Goal: Communication & Community: Answer question/provide support

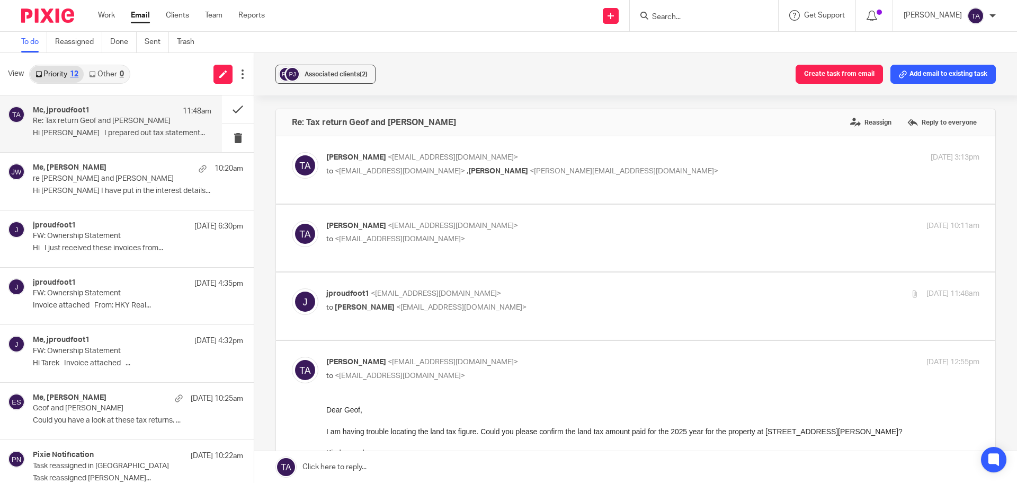
scroll to position [212, 0]
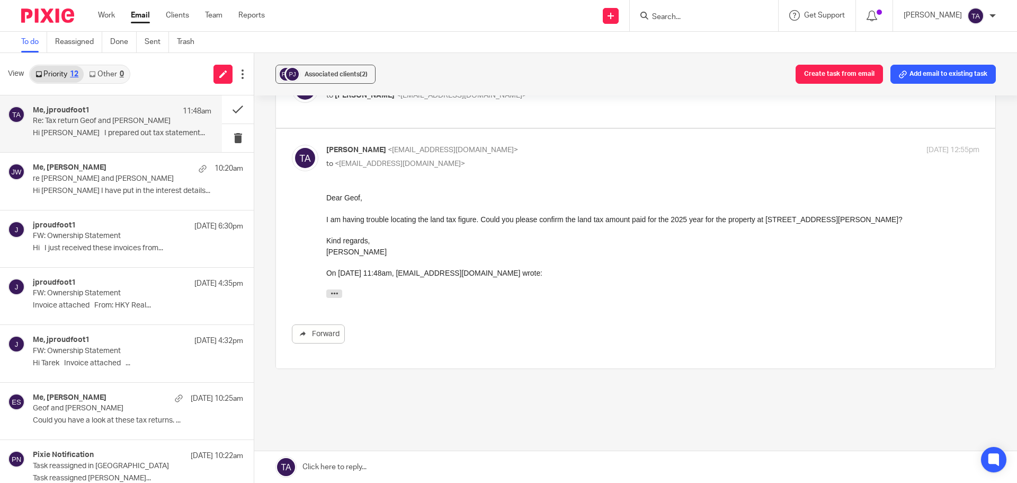
click at [594, 282] on div "Dear Geof, I am having trouble locating the land tax figure. Could you please c…" at bounding box center [652, 247] width 653 height 111
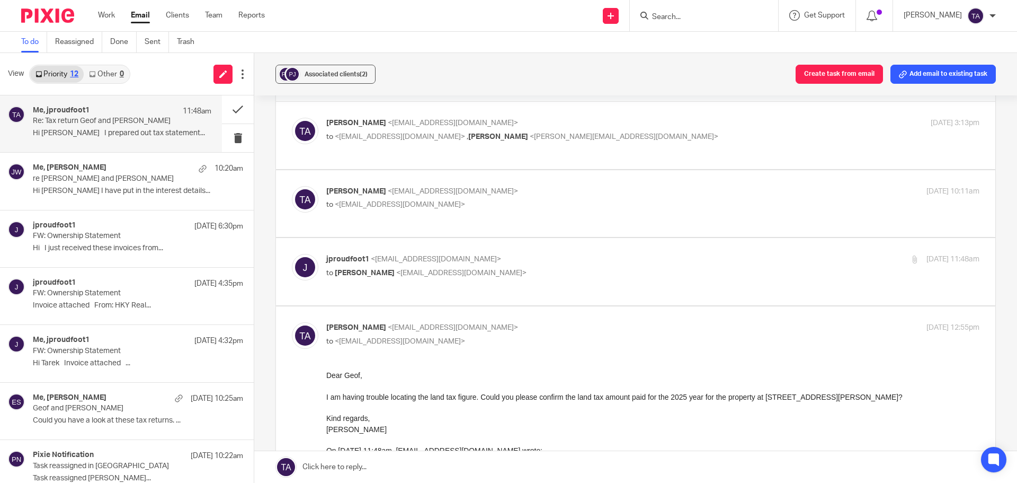
scroll to position [0, 0]
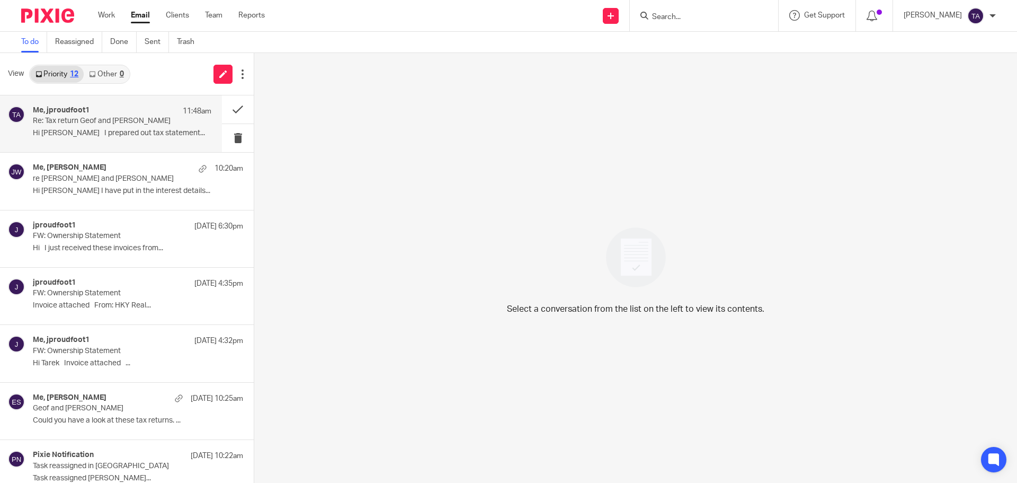
click at [92, 128] on div "Me, jproudfoot1 11:48am Re: Tax return Geof and Julie Proudfoot Hi Tarek I prep…" at bounding box center [122, 123] width 179 height 35
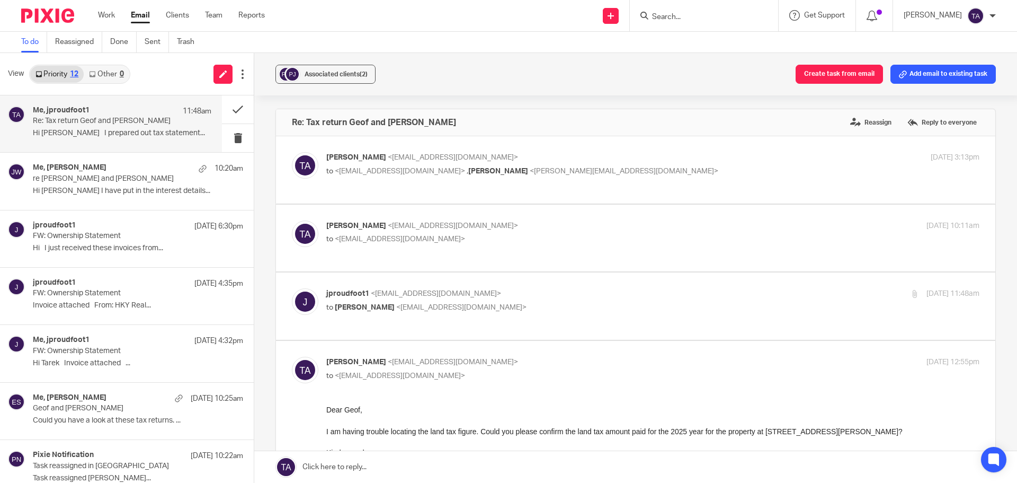
scroll to position [227, 0]
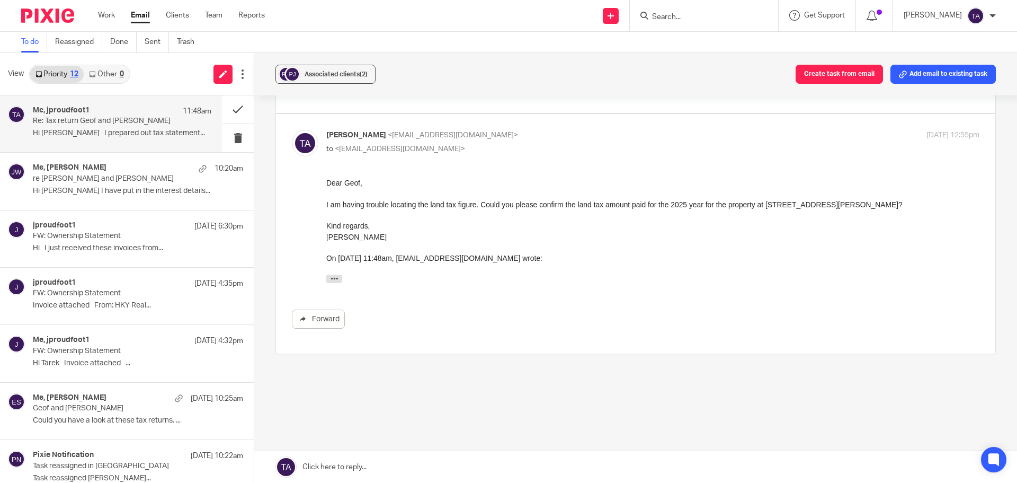
click at [361, 463] on link at bounding box center [635, 467] width 763 height 32
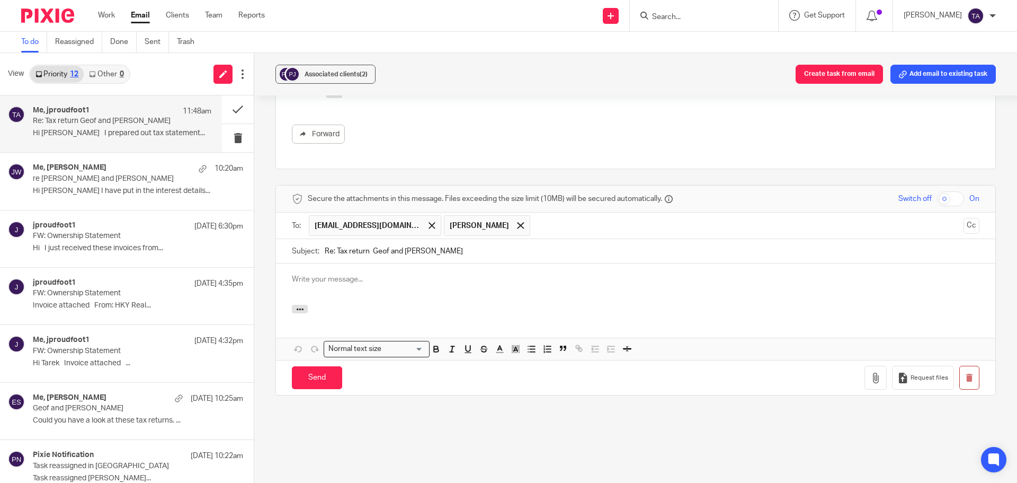
scroll to position [0, 0]
click at [517, 222] on span at bounding box center [520, 225] width 7 height 7
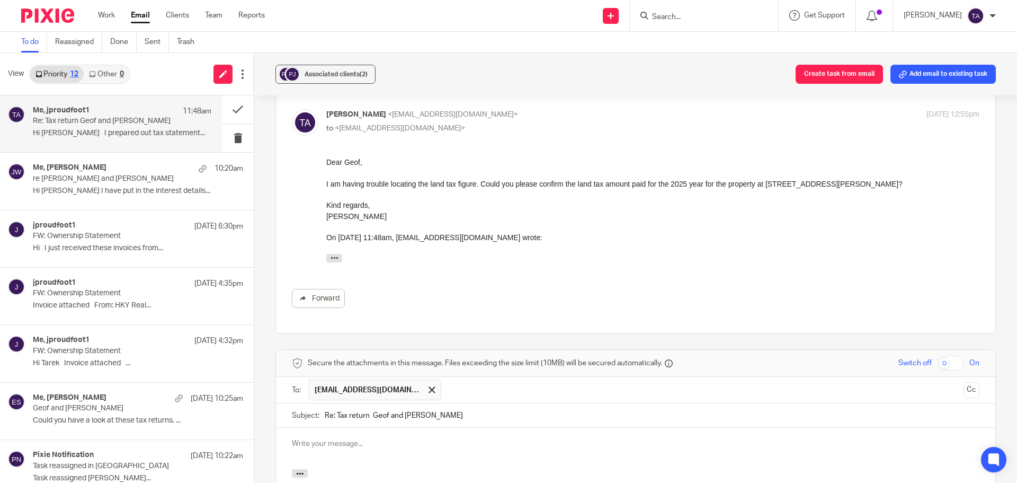
scroll to position [306, 0]
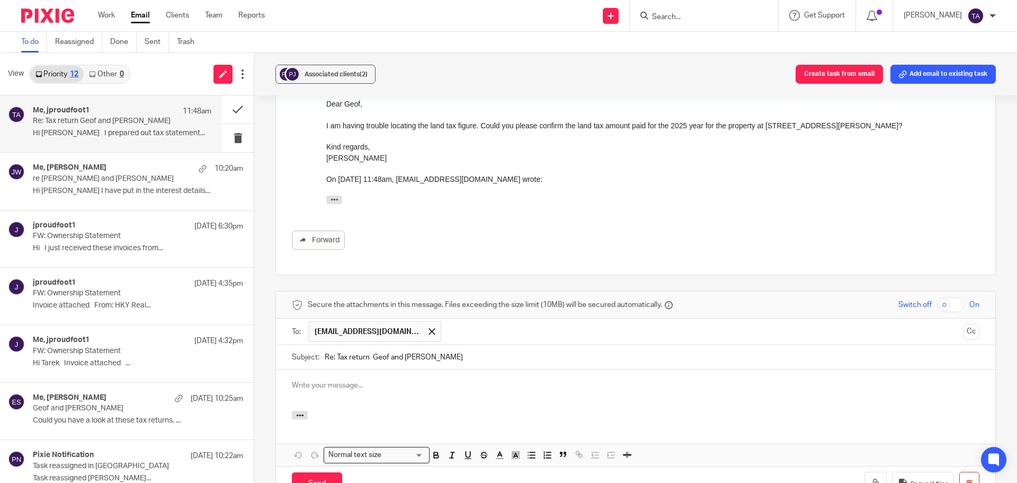
click at [328, 380] on p at bounding box center [636, 385] width 688 height 11
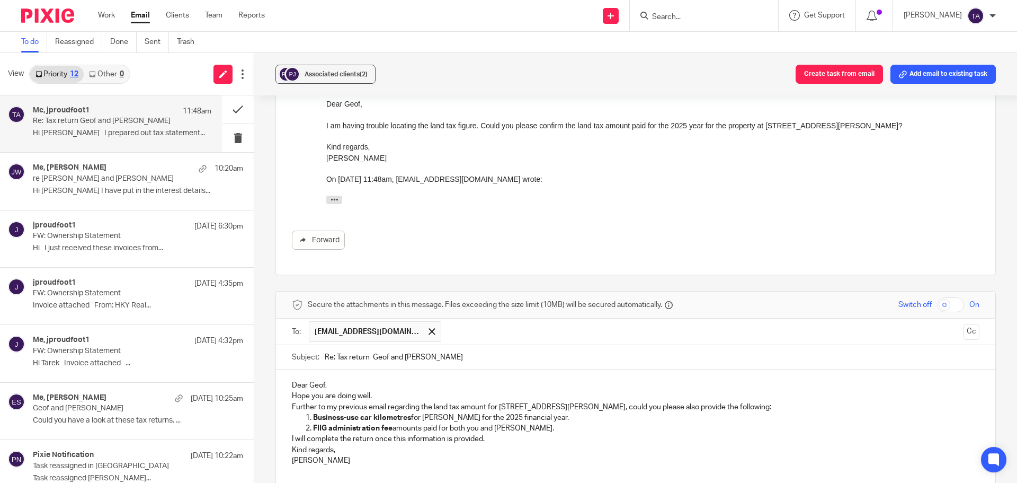
click at [330, 380] on p "Dear Geof," at bounding box center [636, 385] width 688 height 11
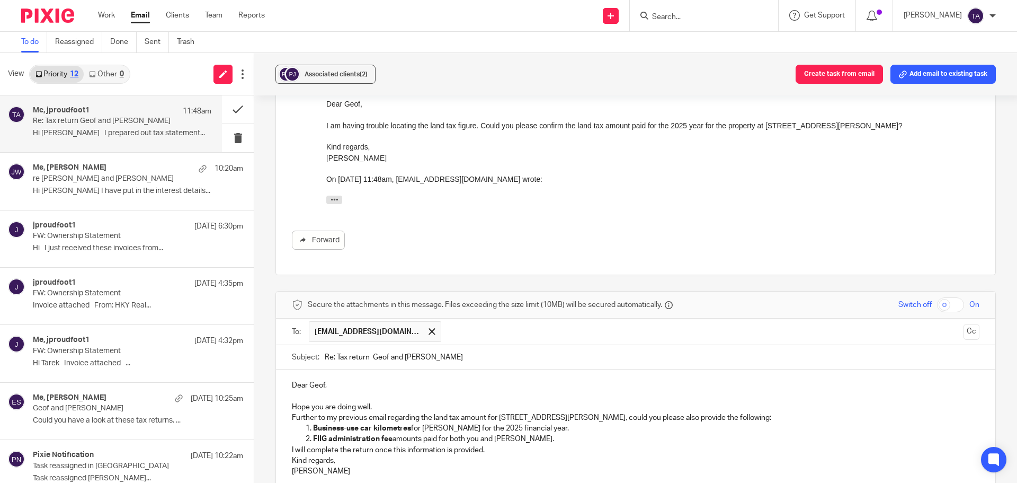
click at [378, 402] on p "Hope you are doing well." at bounding box center [636, 407] width 688 height 11
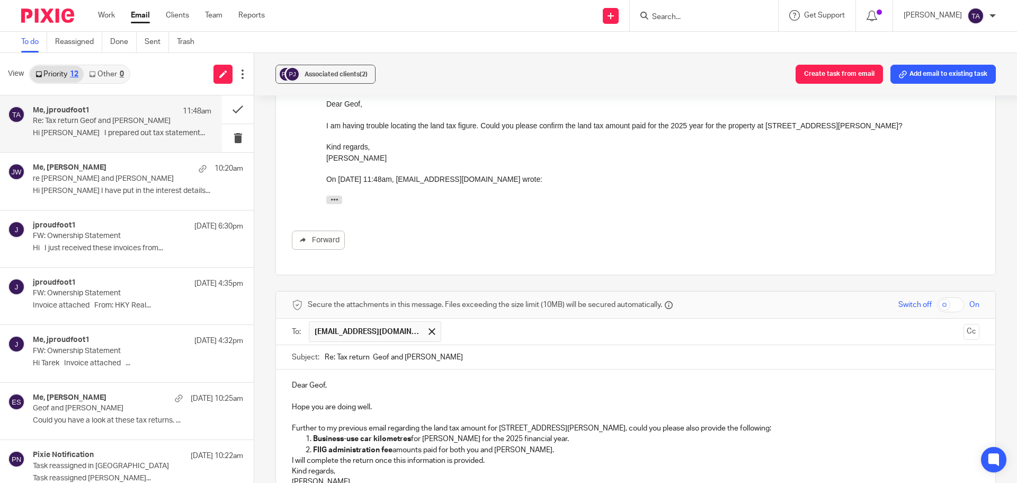
click at [707, 423] on p "Further to my previous email regarding the land tax amount for 18 Noonan Road, …" at bounding box center [636, 428] width 688 height 11
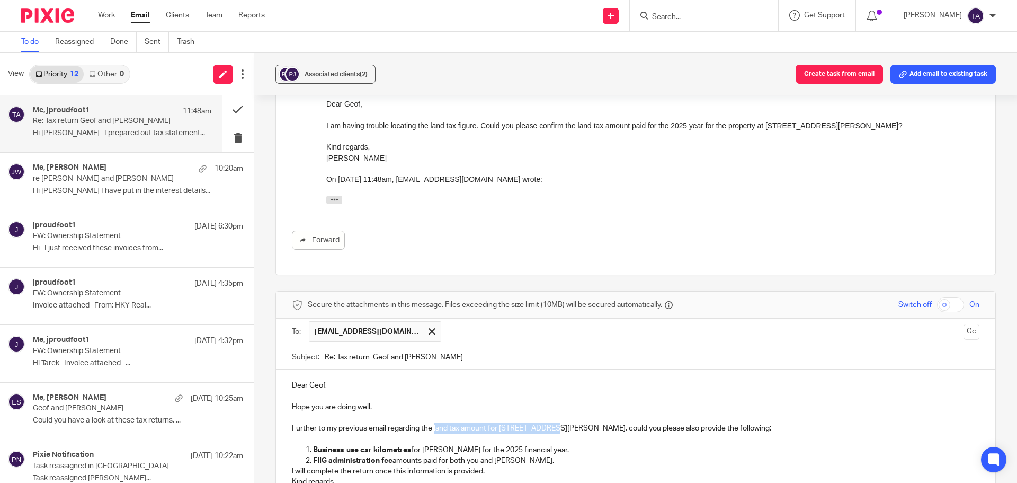
drag, startPoint x: 432, startPoint y: 419, endPoint x: 554, endPoint y: 417, distance: 121.9
click at [554, 423] on p "Further to my previous email regarding the land tax amount for 18 Noonan Road, …" at bounding box center [636, 428] width 688 height 11
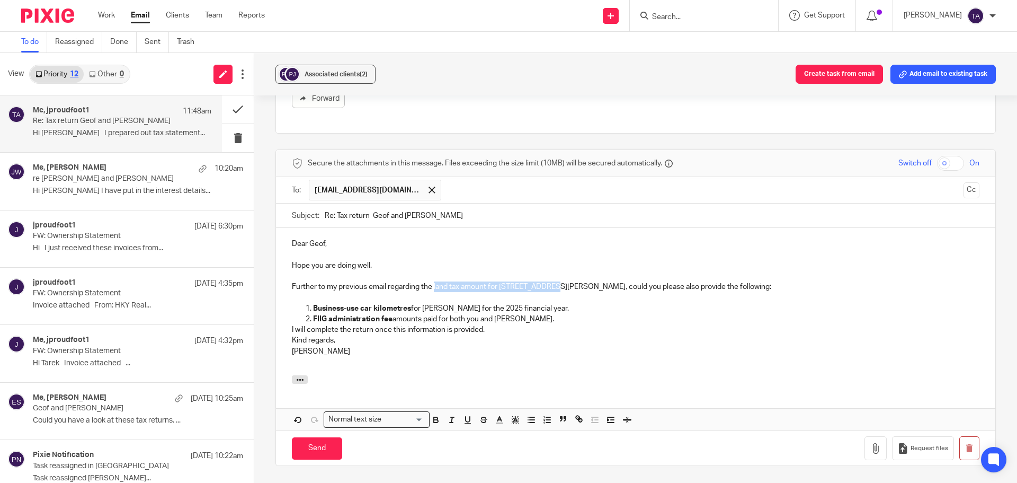
scroll to position [465, 0]
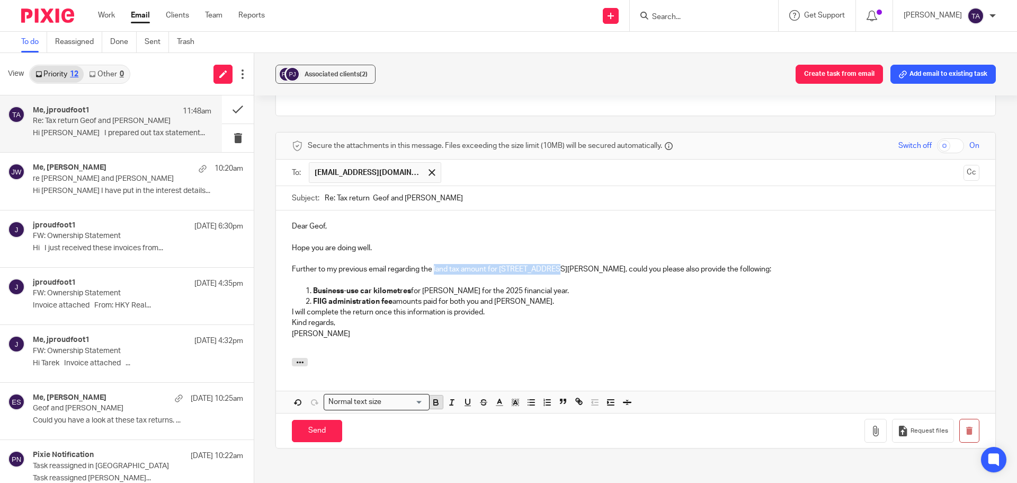
click at [433, 397] on icon "button" at bounding box center [436, 402] width 10 height 10
click at [538, 317] on p "Kind regards, Tarek Ahmed" at bounding box center [636, 328] width 688 height 22
click at [289, 301] on div "Dear Geof, Hope you are doing well. Further to my previous email regarding the …" at bounding box center [635, 283] width 719 height 147
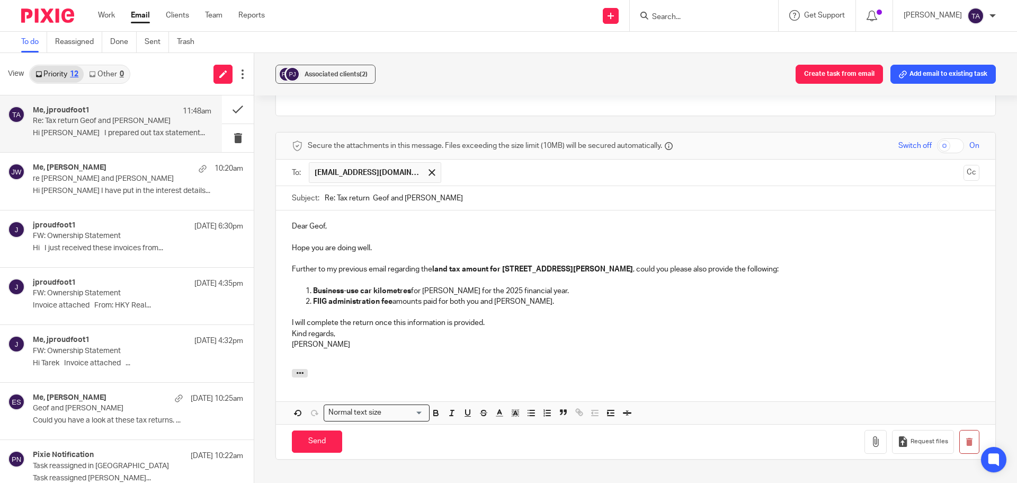
click at [292, 328] on p "Kind regards, Tarek Ahmed" at bounding box center [636, 339] width 688 height 22
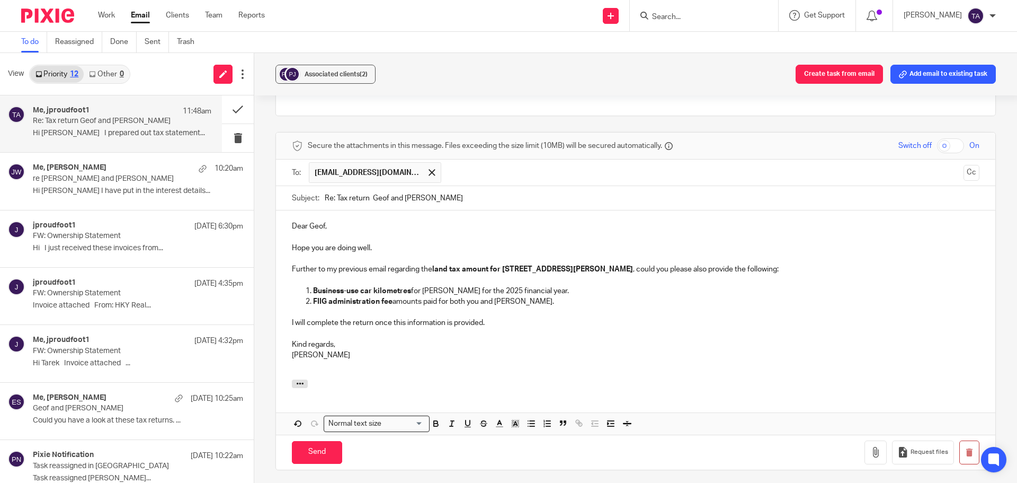
click at [367, 343] on p "Kind regards, Tarek Ahmed" at bounding box center [636, 350] width 688 height 22
click at [319, 448] on input "Send" at bounding box center [317, 452] width 50 height 23
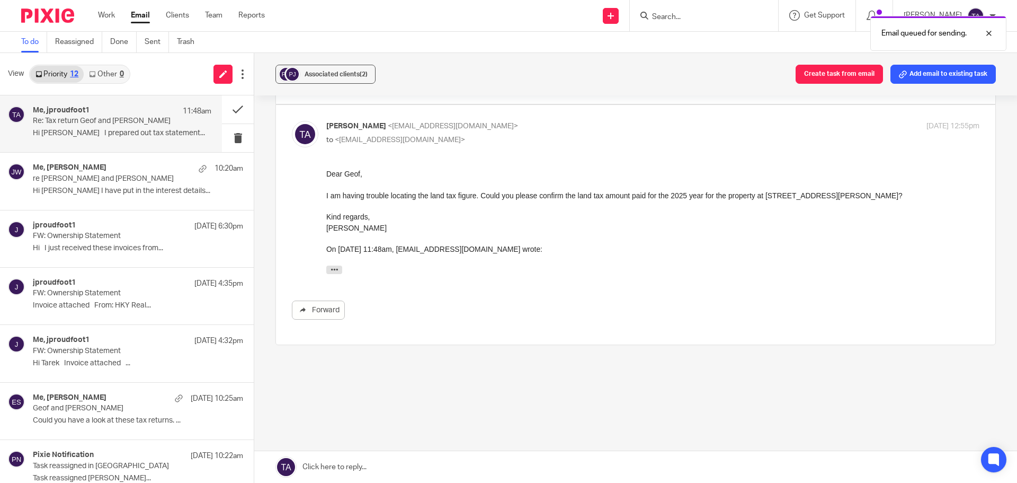
scroll to position [227, 0]
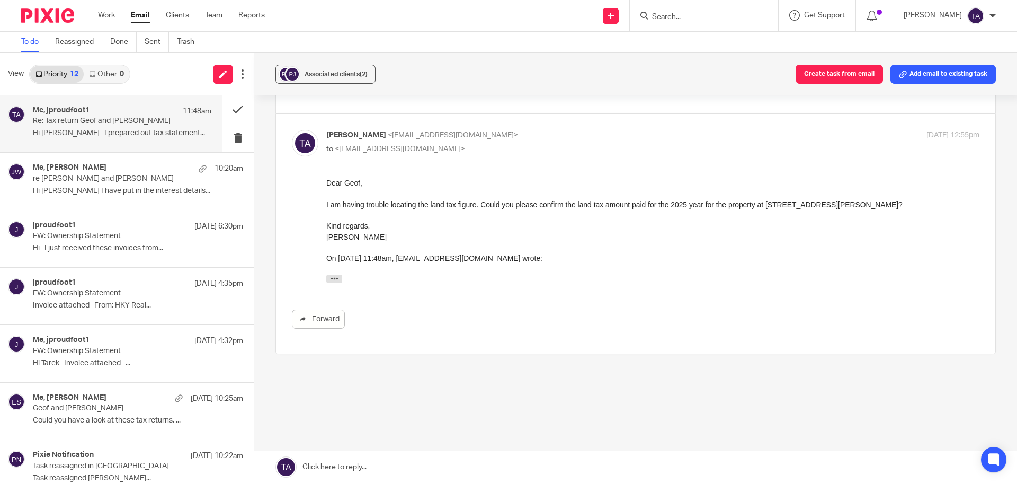
click at [484, 130] on p "Tarek Ahmed <tarek@ybaccountants.com.au>" at bounding box center [543, 135] width 435 height 11
checkbox input "false"
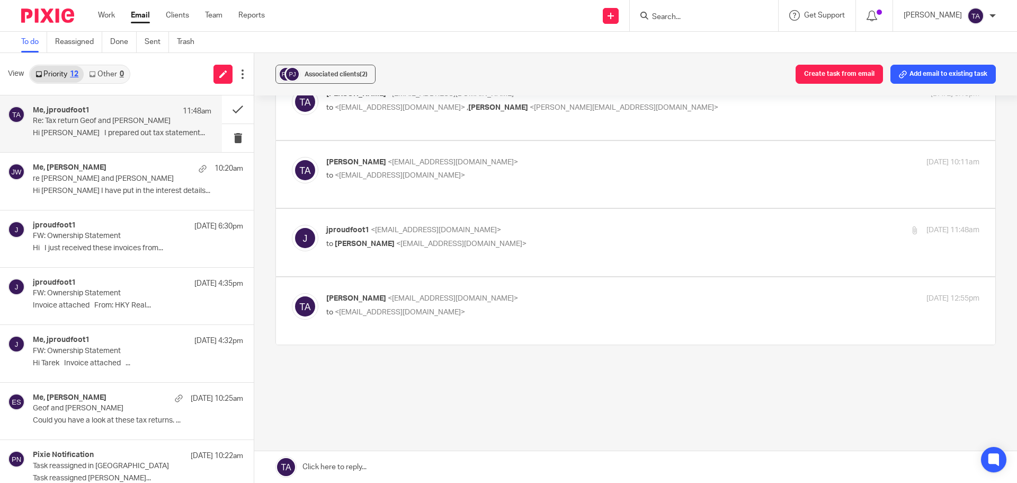
scroll to position [55, 0]
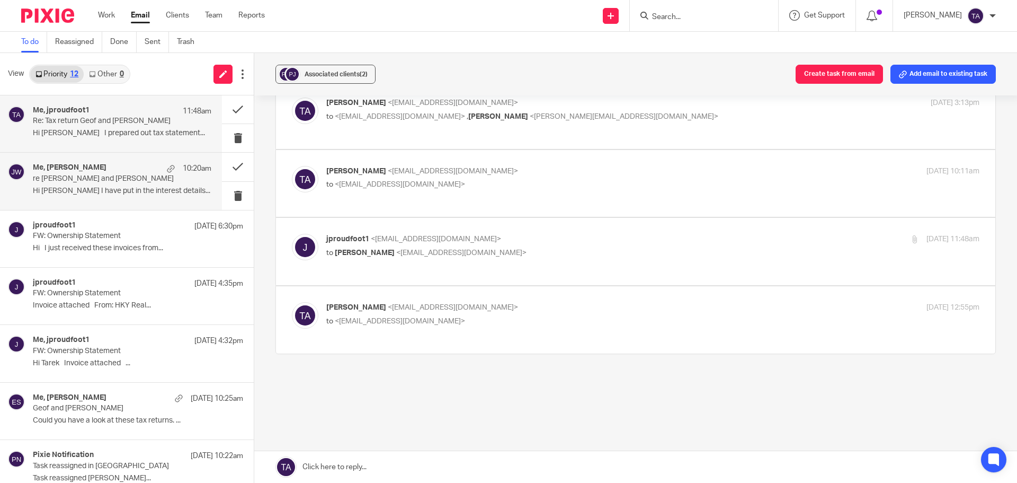
click at [108, 195] on p "Hi Tarek I have put in the interest details..." at bounding box center [122, 190] width 179 height 9
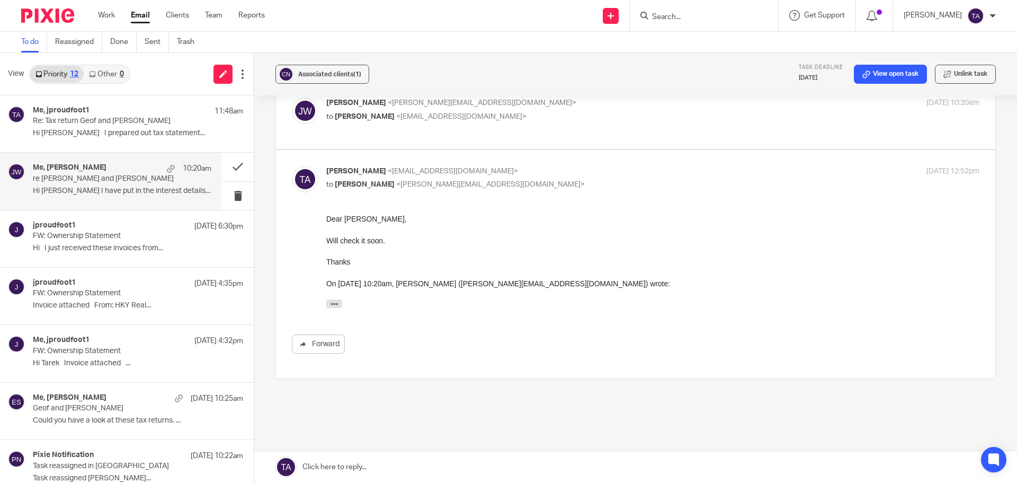
scroll to position [0, 0]
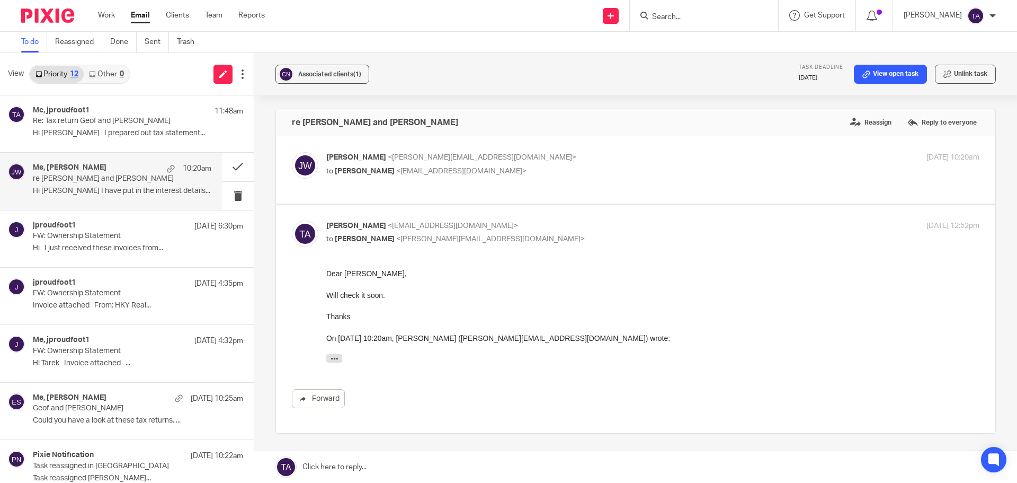
click at [513, 176] on p "to Tarek Ahmed <tarek@ybaccountants.com.au>" at bounding box center [543, 171] width 435 height 11
checkbox input "true"
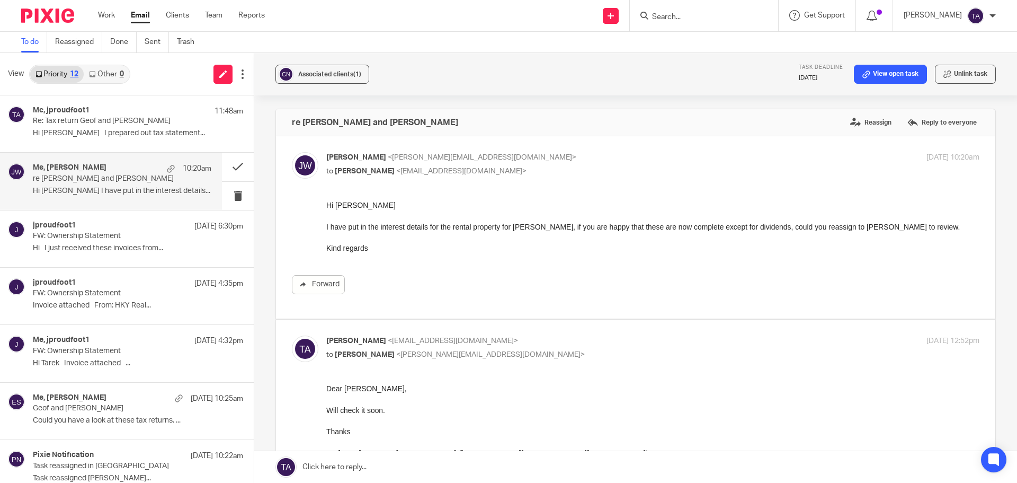
click at [687, 13] on input "Search" at bounding box center [698, 18] width 95 height 10
type input "cogin"
click button "submit" at bounding box center [0, 0] width 0 height 0
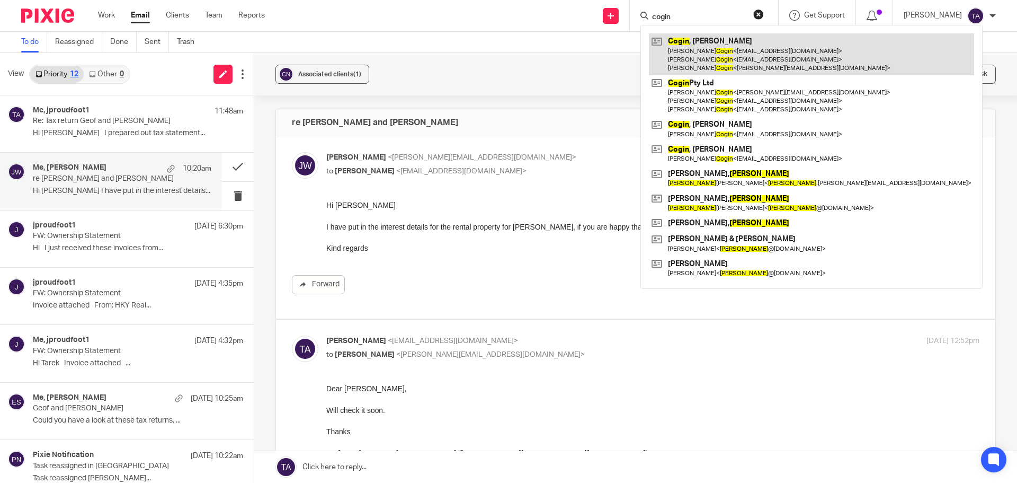
click at [734, 41] on link at bounding box center [811, 54] width 325 height 42
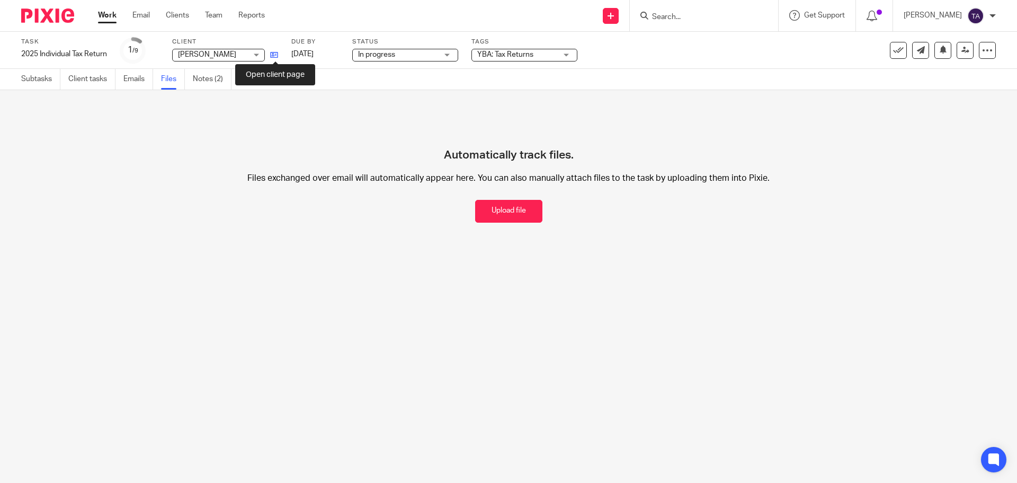
click at [273, 55] on icon at bounding box center [274, 55] width 8 height 8
click at [224, 77] on link "Notes (2)" at bounding box center [212, 79] width 39 height 21
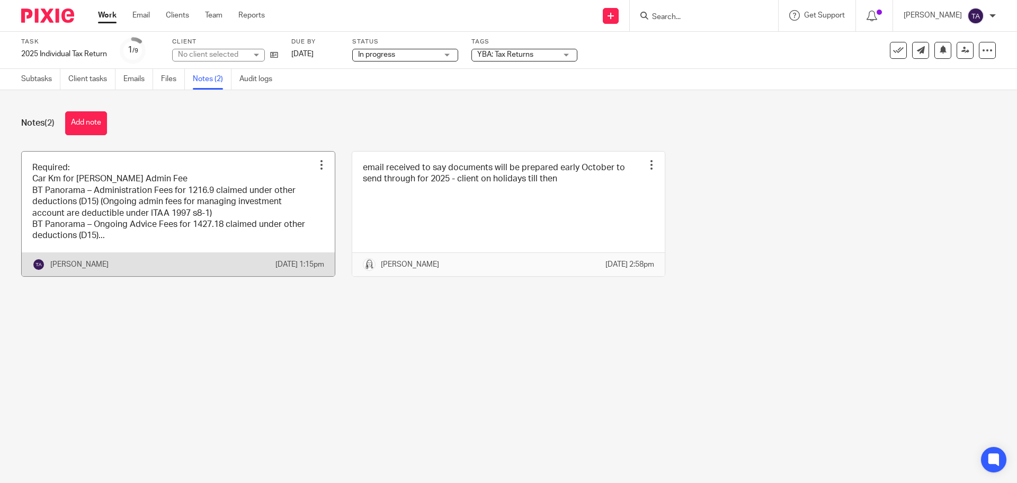
click at [176, 191] on link at bounding box center [178, 214] width 313 height 124
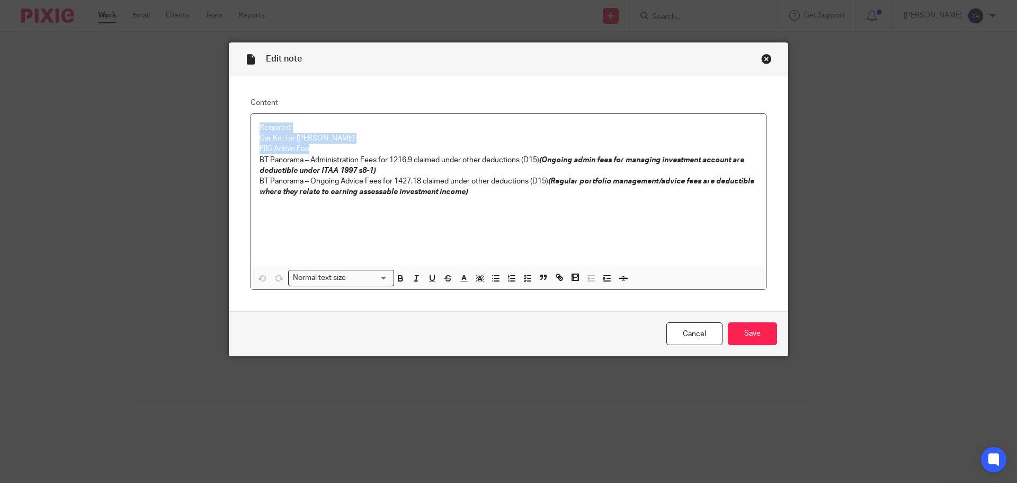
drag, startPoint x: 313, startPoint y: 145, endPoint x: 246, endPoint y: 129, distance: 68.2
click at [251, 129] on div "Required: Car Km for [PERSON_NAME] Admin Fee BT Panorama – Administration Fees …" at bounding box center [509, 201] width 516 height 177
copy div "Required: Car Km for [PERSON_NAME] Admin Fee"
click at [318, 150] on p "FIIG Admin Fee" at bounding box center [509, 149] width 498 height 11
drag, startPoint x: 306, startPoint y: 148, endPoint x: 239, endPoint y: 130, distance: 69.1
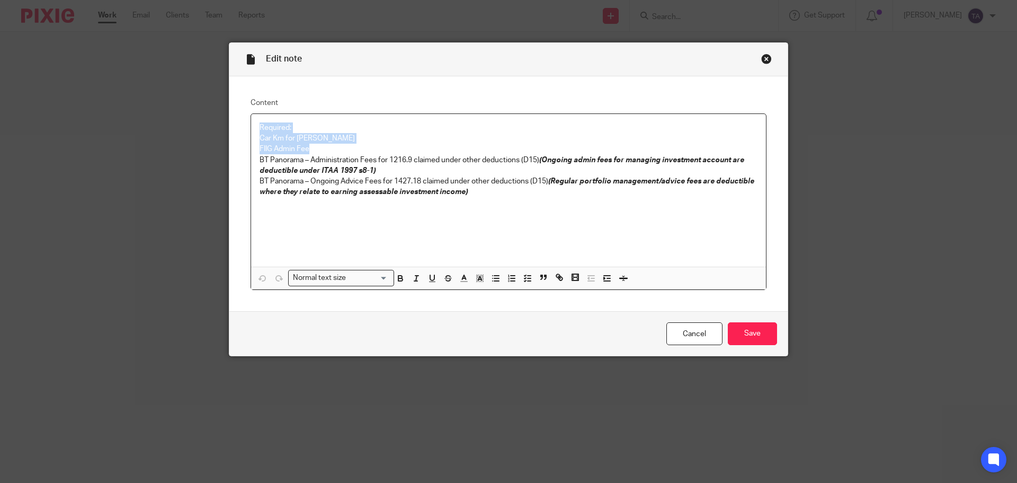
click at [239, 130] on div "Content Required: Car Km for Julie FIIG Admin Fee BT Panorama – Administration …" at bounding box center [508, 193] width 558 height 235
copy div "Required: Car Km for Julie FIIG Admin Fee"
click at [760, 333] on input "Save" at bounding box center [752, 333] width 49 height 23
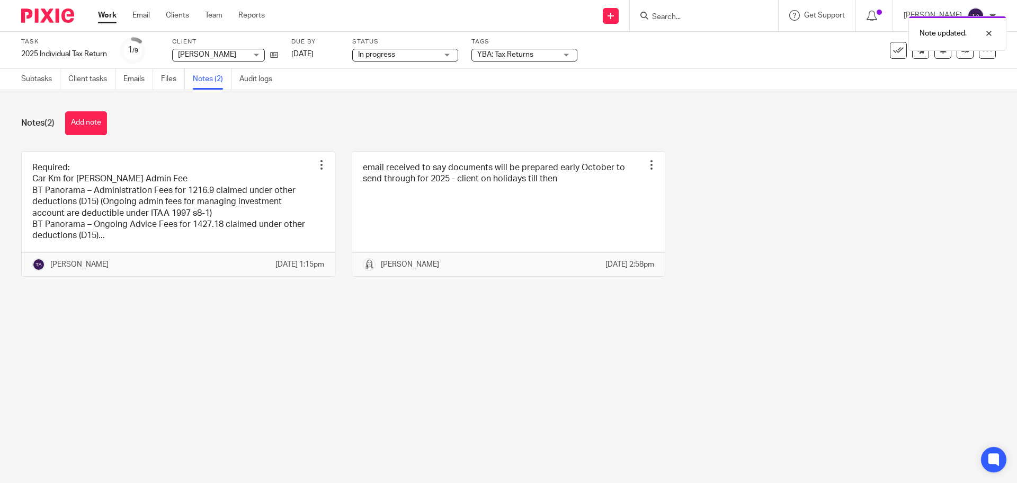
click at [717, 16] on div "Note updated." at bounding box center [758, 31] width 498 height 40
click at [682, 12] on div "Note updated." at bounding box center [758, 31] width 498 height 40
click at [693, 19] on input "Search" at bounding box center [698, 18] width 95 height 10
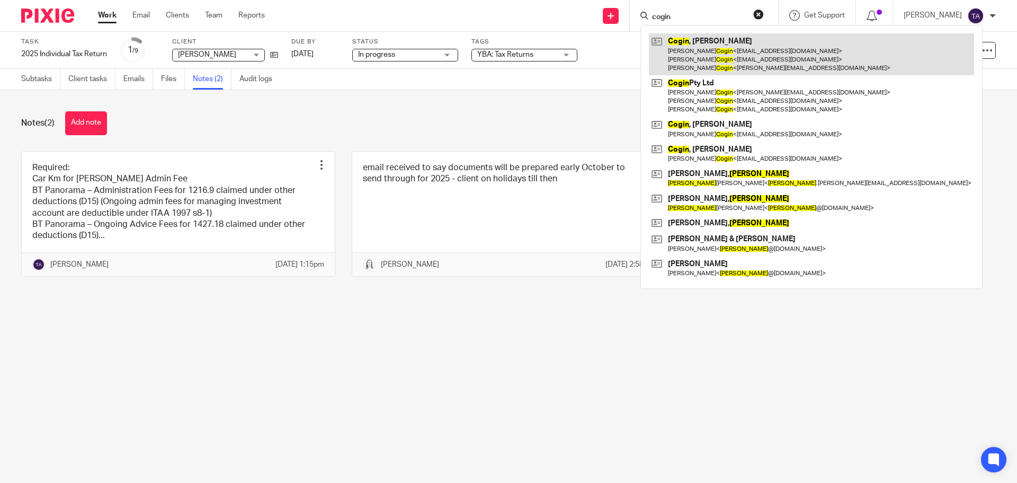
type input "cogin"
click at [750, 59] on link at bounding box center [811, 54] width 325 height 42
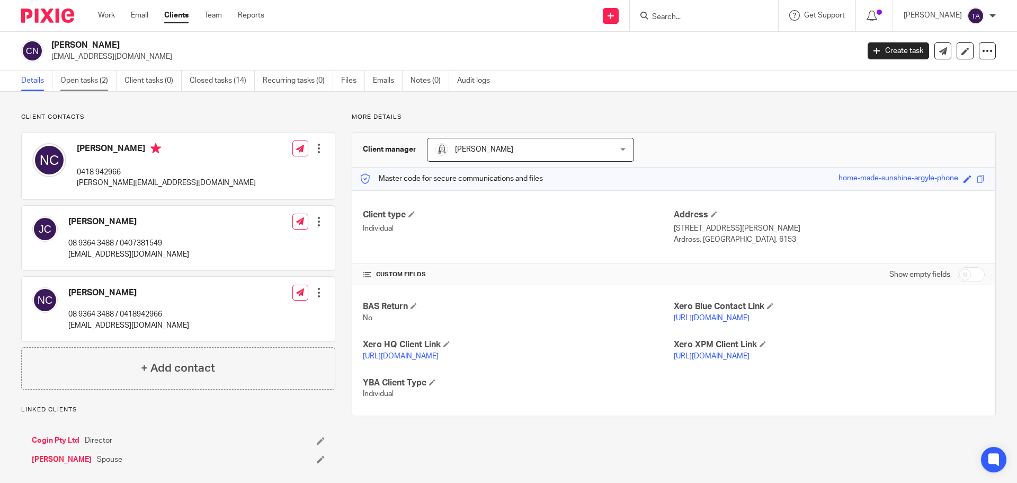
click at [75, 82] on link "Open tasks (2)" at bounding box center [88, 80] width 56 height 21
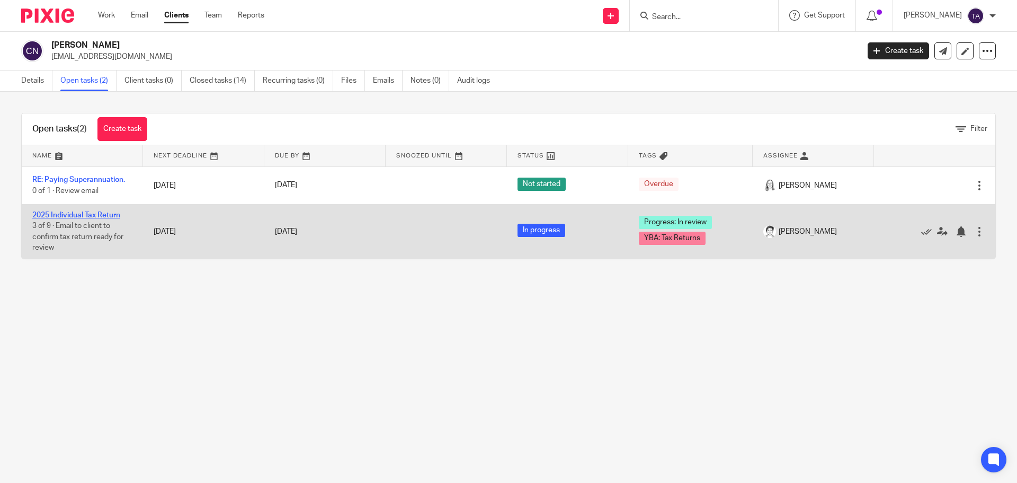
click at [97, 212] on link "2025 Individual Tax Return" at bounding box center [76, 214] width 88 height 7
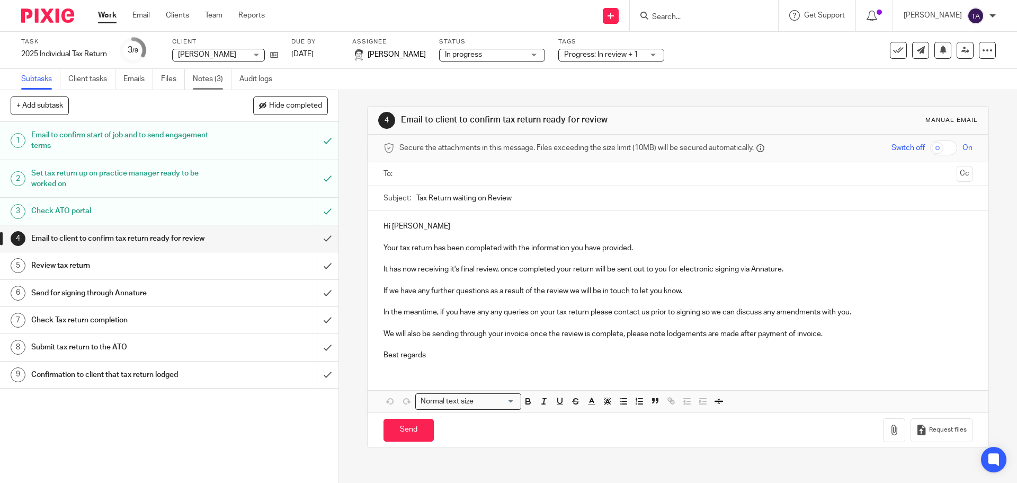
click at [215, 78] on link "Notes (3)" at bounding box center [212, 79] width 39 height 21
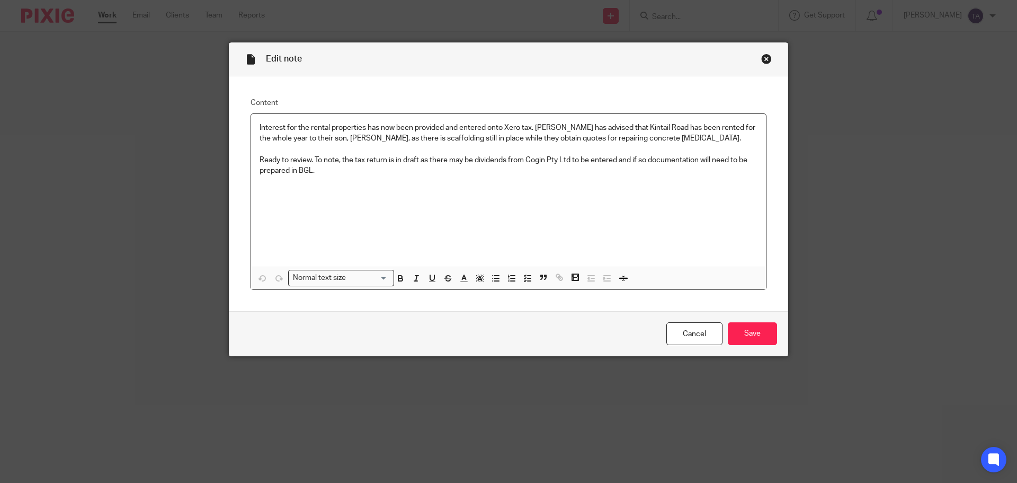
click at [761, 61] on div "Close this dialog window" at bounding box center [766, 59] width 11 height 11
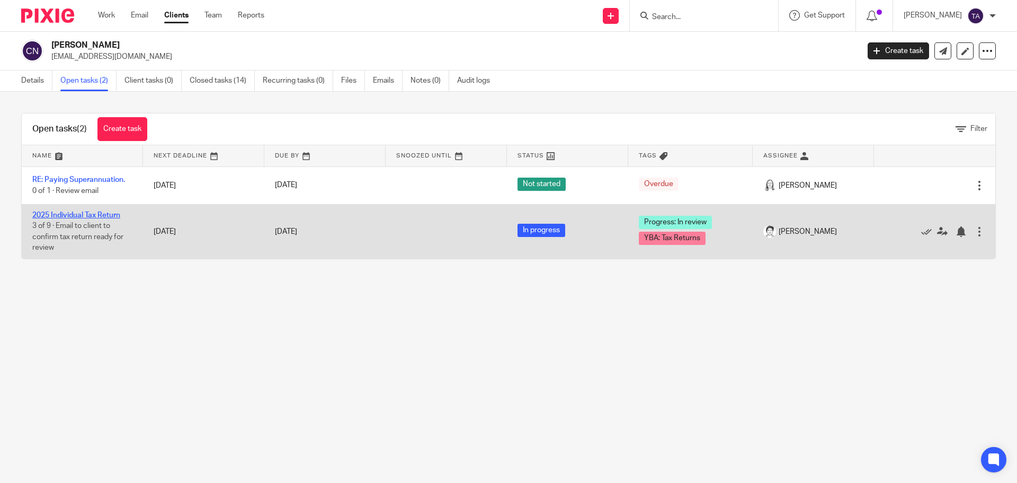
click at [81, 215] on link "2025 Individual Tax Return" at bounding box center [76, 214] width 88 height 7
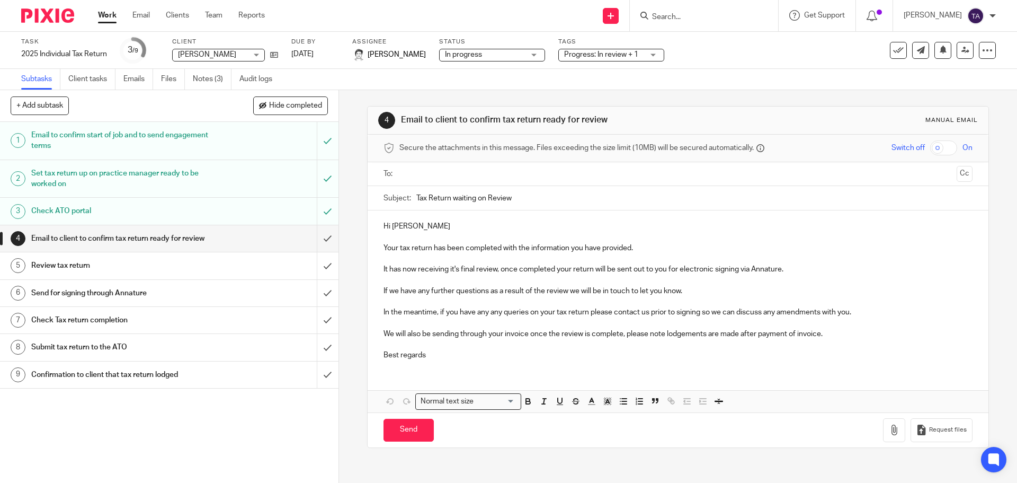
click at [598, 55] on span "Progress: In review + 1" at bounding box center [601, 54] width 74 height 7
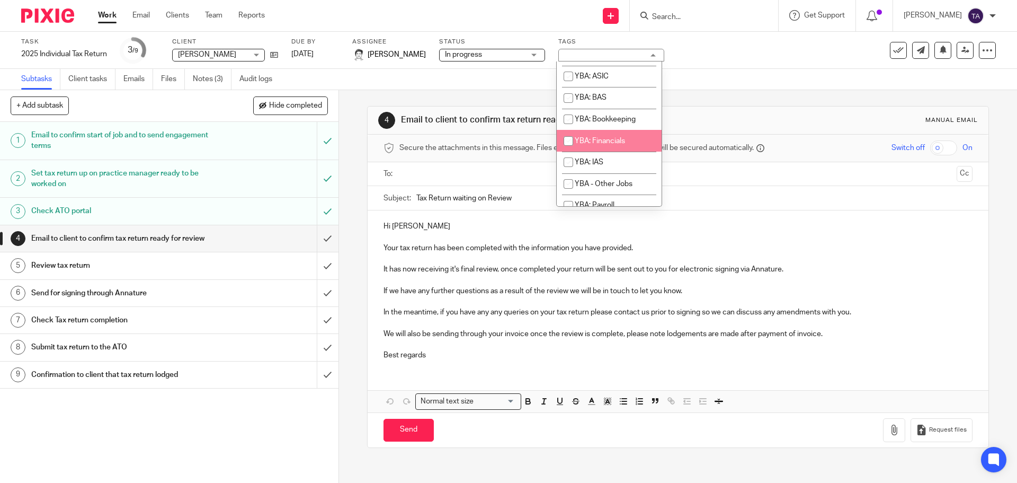
scroll to position [477, 0]
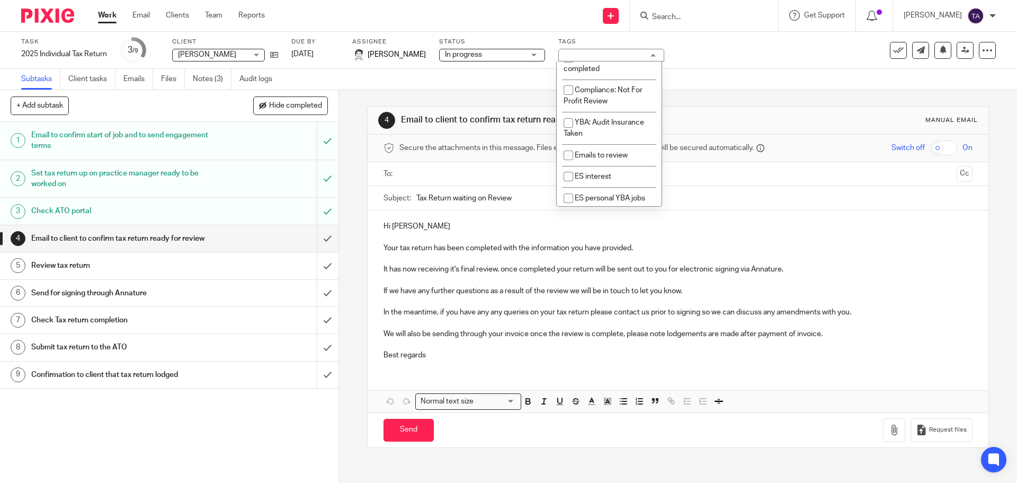
click at [709, 56] on div "Task 2025 Individual Tax Return Save 2025 Individual Tax Return 3 /9 Client Cog…" at bounding box center [427, 50] width 812 height 25
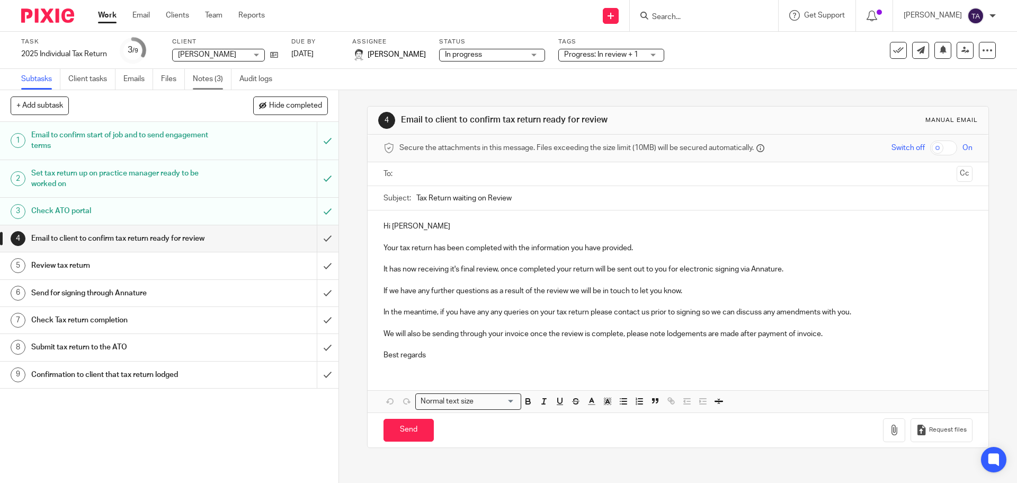
click at [210, 77] on link "Notes (3)" at bounding box center [212, 79] width 39 height 21
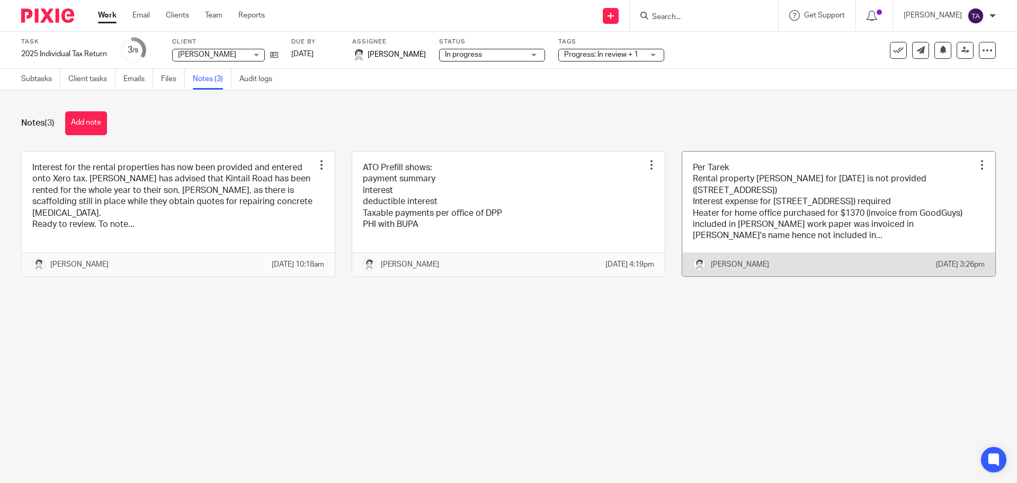
click at [824, 231] on link at bounding box center [838, 214] width 313 height 124
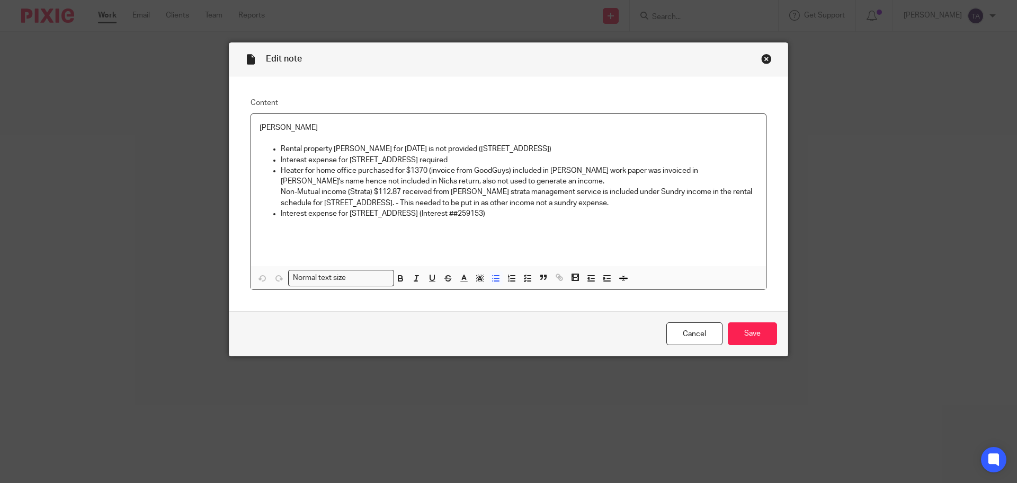
drag, startPoint x: 320, startPoint y: 212, endPoint x: 540, endPoint y: 217, distance: 220.4
click at [535, 217] on p "Interest expense for [STREET_ADDRESS] (Interest ##259153)" at bounding box center [519, 213] width 477 height 11
click at [552, 220] on p at bounding box center [509, 224] width 498 height 11
click at [765, 59] on div "Close this dialog window" at bounding box center [766, 59] width 11 height 11
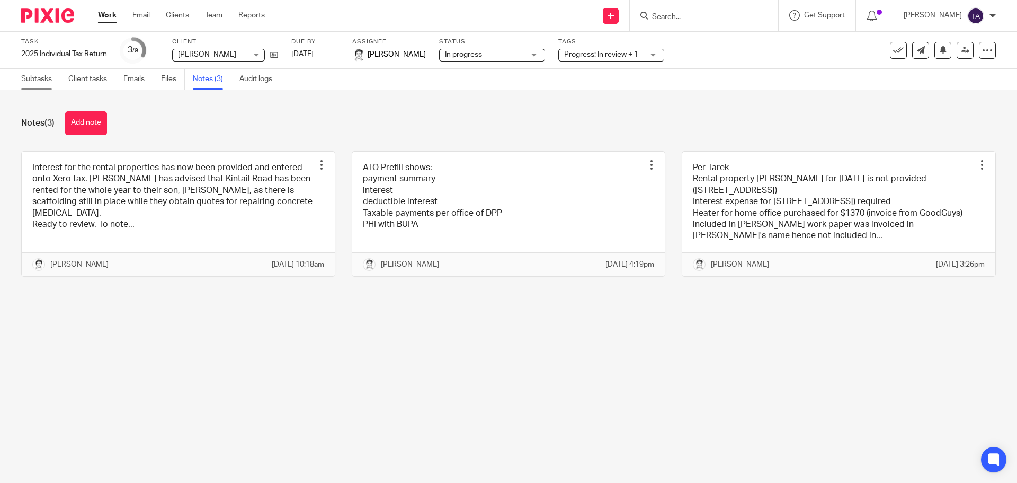
click at [40, 74] on link "Subtasks" at bounding box center [40, 79] width 39 height 21
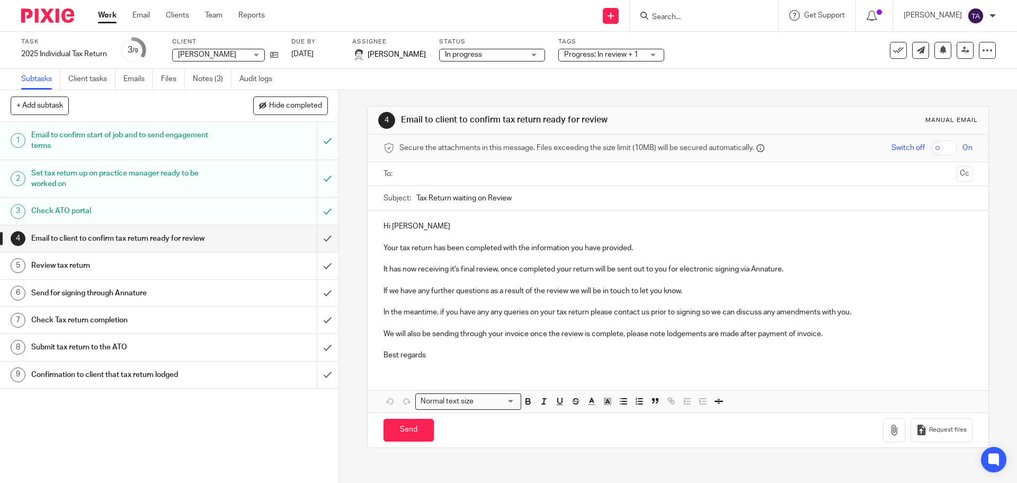
click at [192, 239] on h1 "Email to client to confirm tax return ready for review" at bounding box center [122, 238] width 183 height 16
click at [432, 233] on p "Hi Nick" at bounding box center [678, 228] width 589 height 11
click at [430, 250] on p "Your tax return has been completed with the information you have provided." at bounding box center [678, 250] width 589 height 11
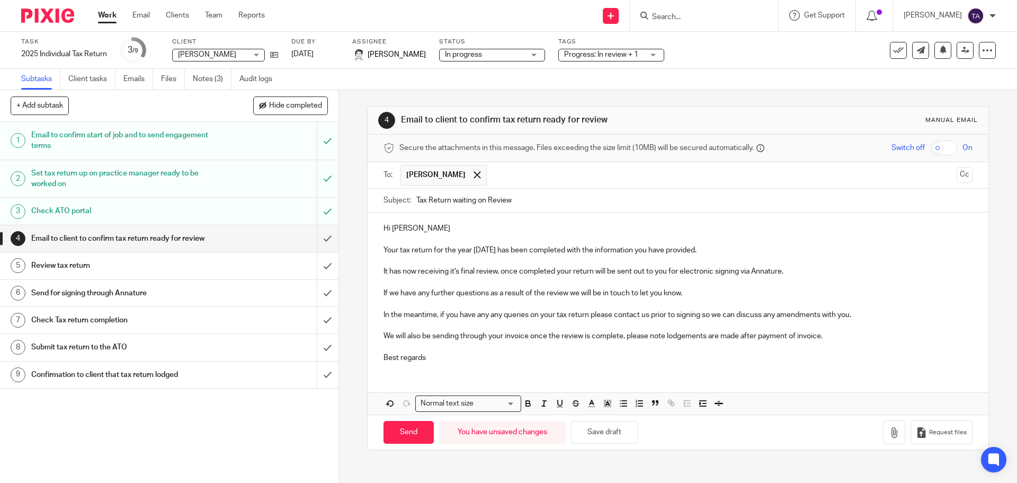
click at [575, 294] on p "If we have any further questions as a result of the review we will be in touch …" at bounding box center [678, 293] width 589 height 11
click at [671, 311] on p "In the meantime, if you have any any queries on your tax return please contact …" at bounding box center [678, 314] width 589 height 11
click at [412, 435] on input "Send" at bounding box center [409, 432] width 50 height 23
type input "Sent"
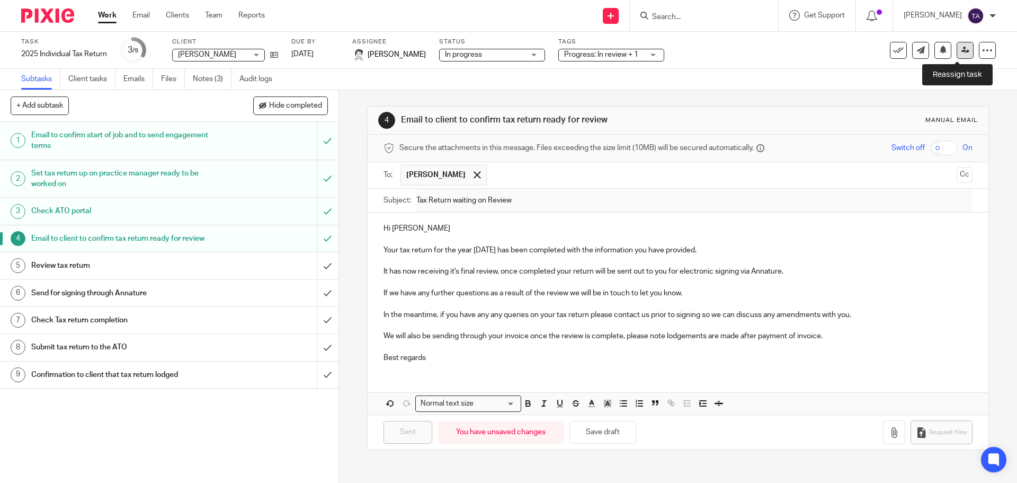
click at [962, 49] on icon at bounding box center [966, 50] width 8 height 8
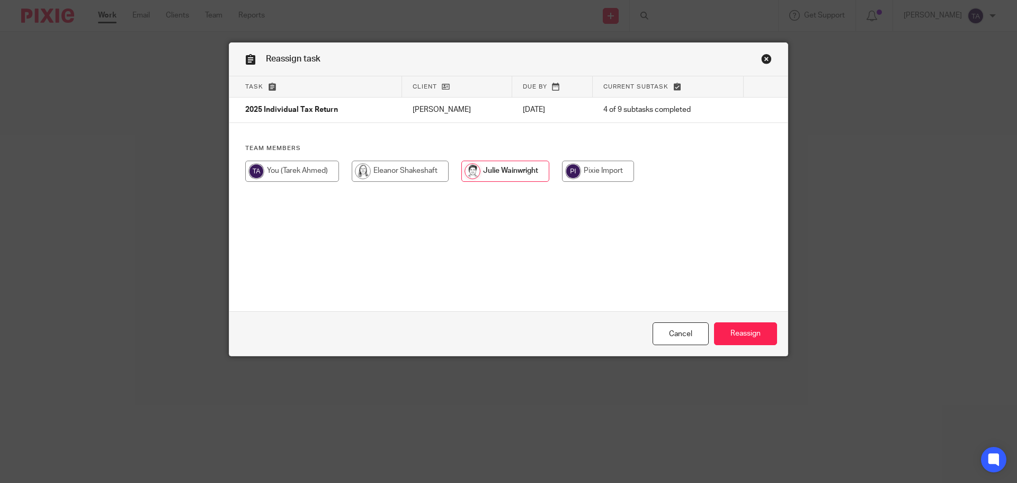
click at [371, 174] on input "radio" at bounding box center [400, 171] width 97 height 21
radio input "true"
click at [729, 337] on input "Reassign" at bounding box center [745, 333] width 63 height 23
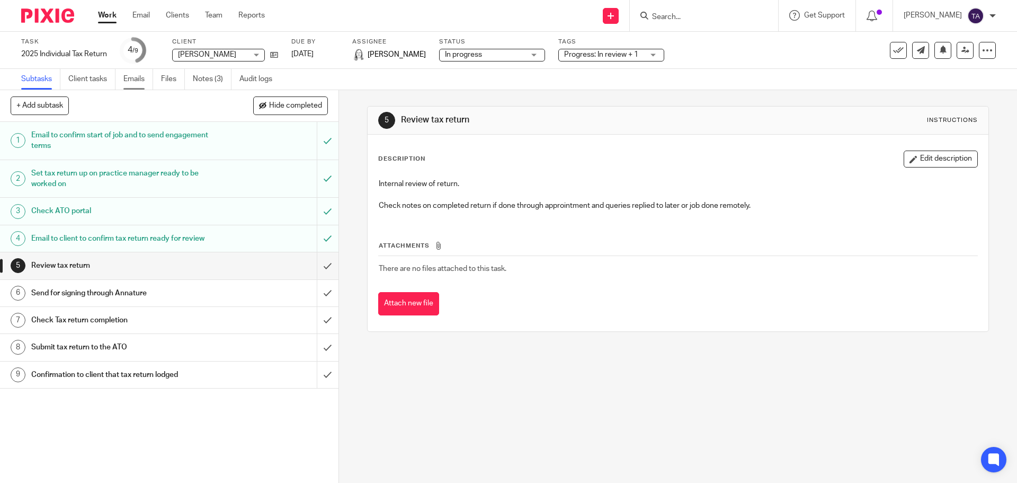
click at [143, 78] on link "Emails" at bounding box center [138, 79] width 30 height 21
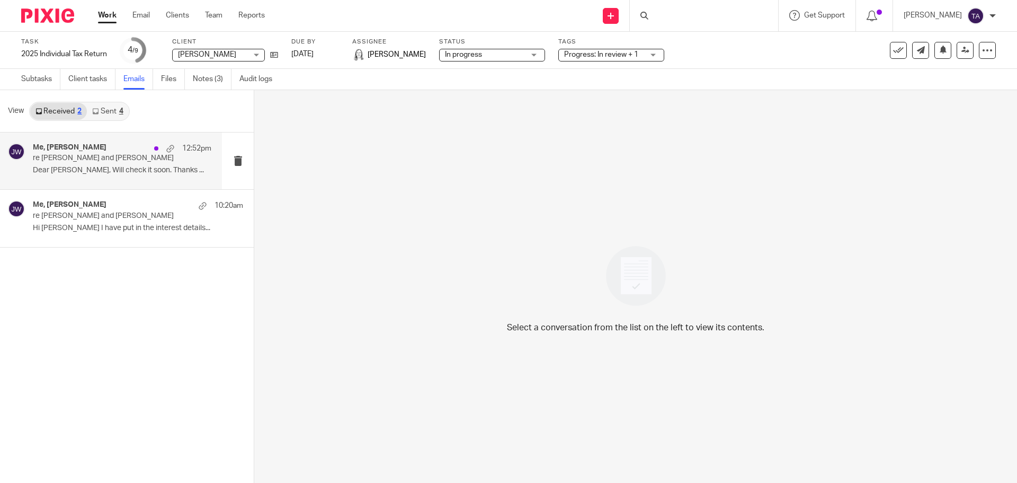
click at [87, 173] on p "Dear Julie, Will check it soon. Thanks ..." at bounding box center [122, 170] width 179 height 9
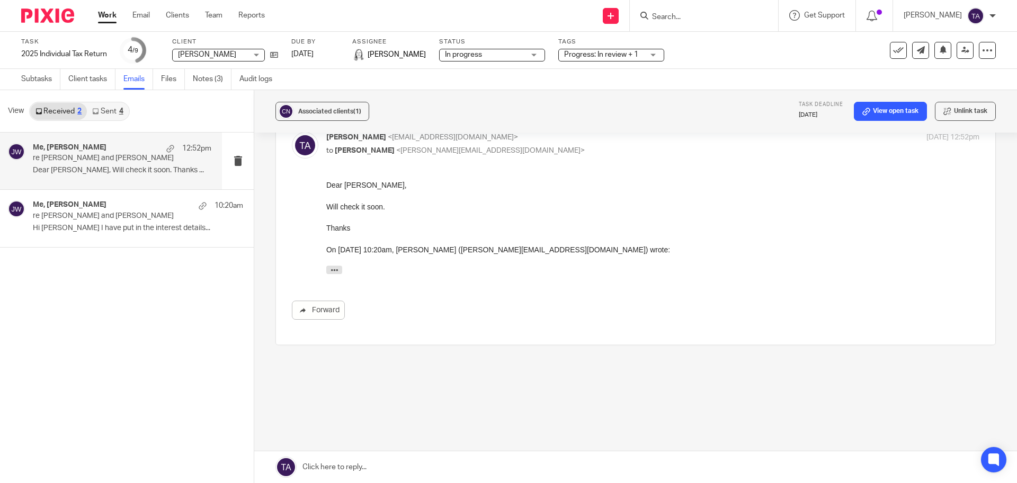
click at [369, 460] on link at bounding box center [635, 467] width 763 height 32
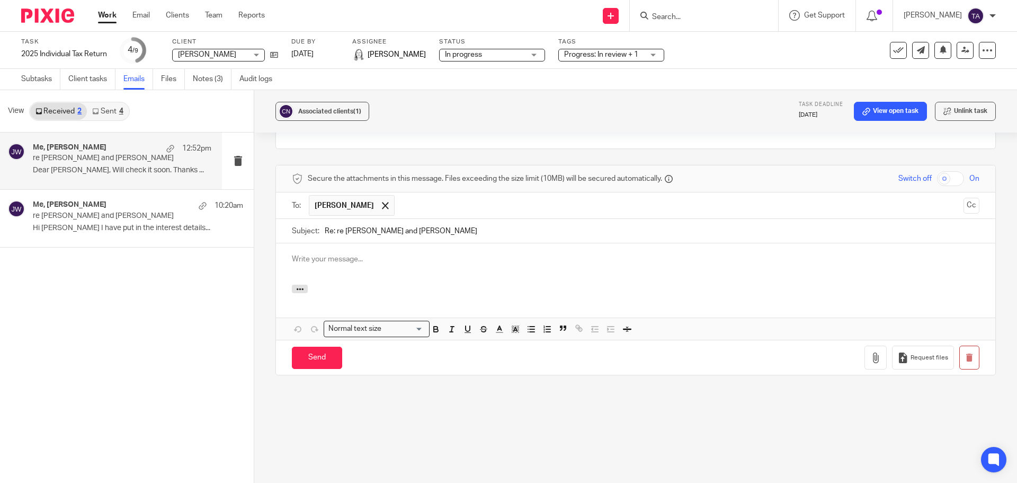
click at [332, 277] on div at bounding box center [635, 263] width 719 height 41
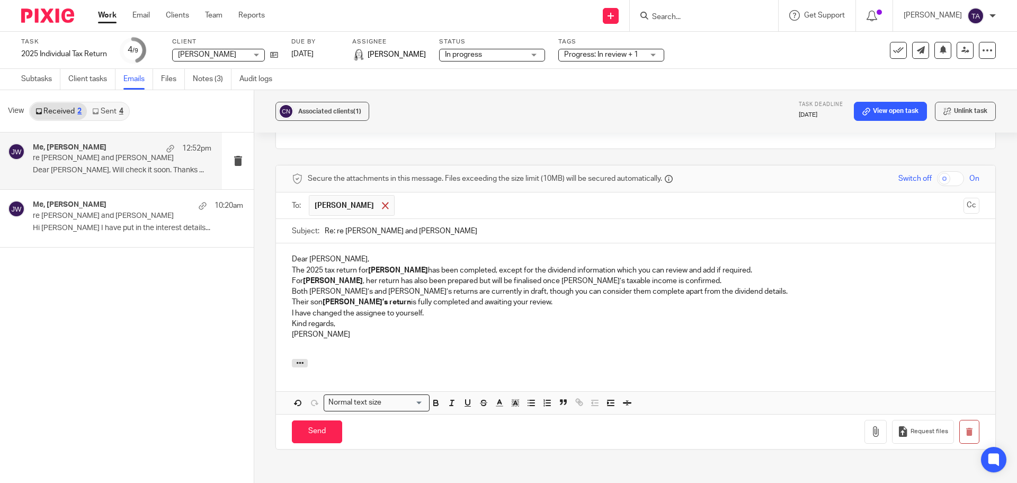
click at [382, 209] on span at bounding box center [385, 205] width 7 height 7
click at [369, 211] on input "text" at bounding box center [635, 205] width 648 height 12
click at [343, 264] on p "Dear [PERSON_NAME]," at bounding box center [636, 259] width 688 height 11
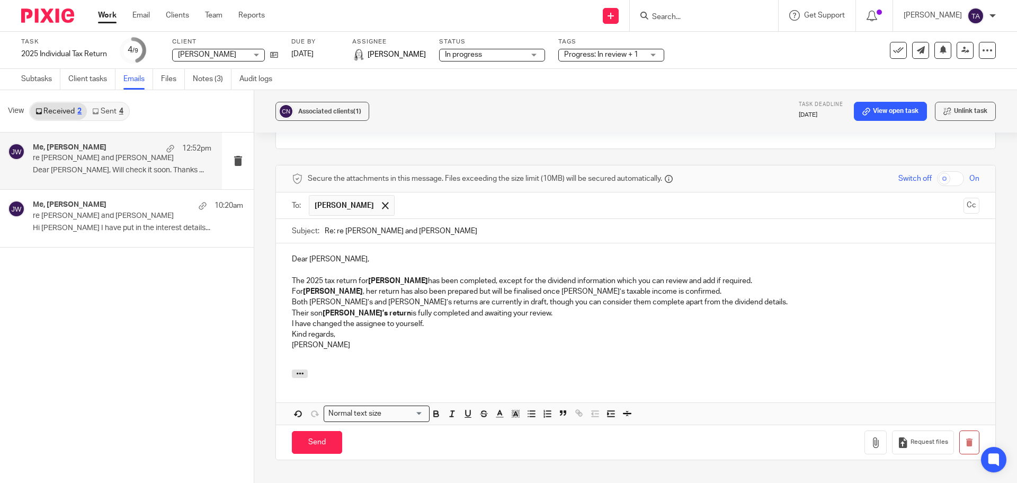
click at [753, 286] on p "The 2025 tax return for Nick Cogin has been completed, except for the dividend …" at bounding box center [636, 280] width 688 height 11
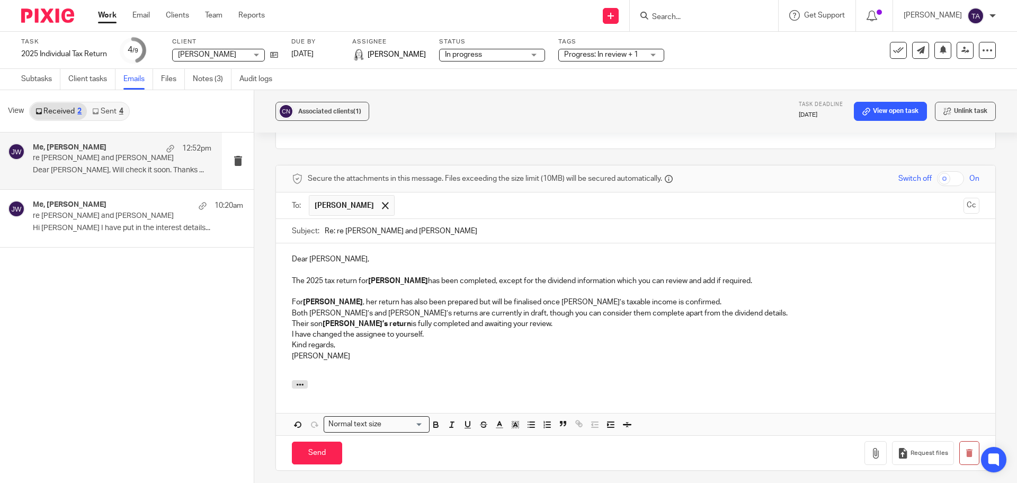
click at [678, 307] on p "For Jennifer Cogin , her return has also been prepared but will be finalised on…" at bounding box center [636, 302] width 688 height 11
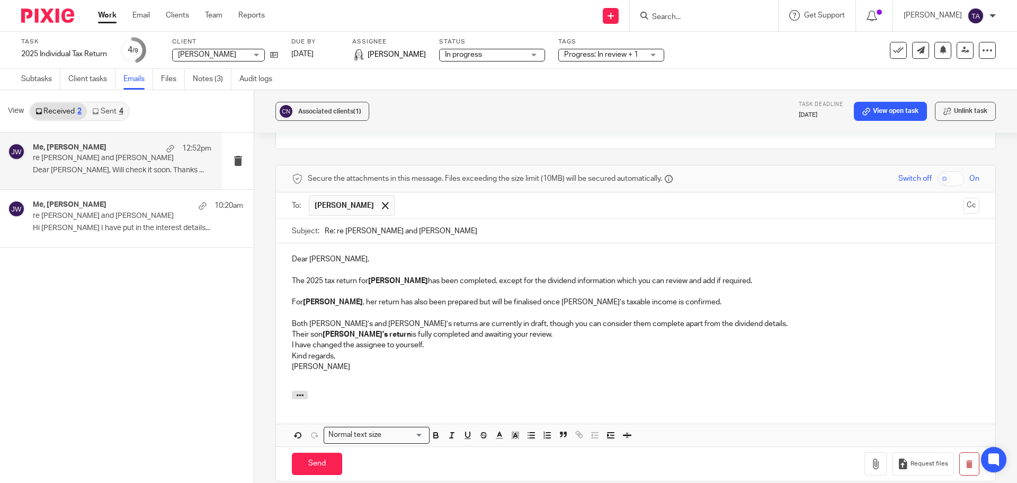
click at [292, 329] on p "Both Nick’s and Jennifer’s returns are currently in draft, though you can consi…" at bounding box center [636, 323] width 688 height 11
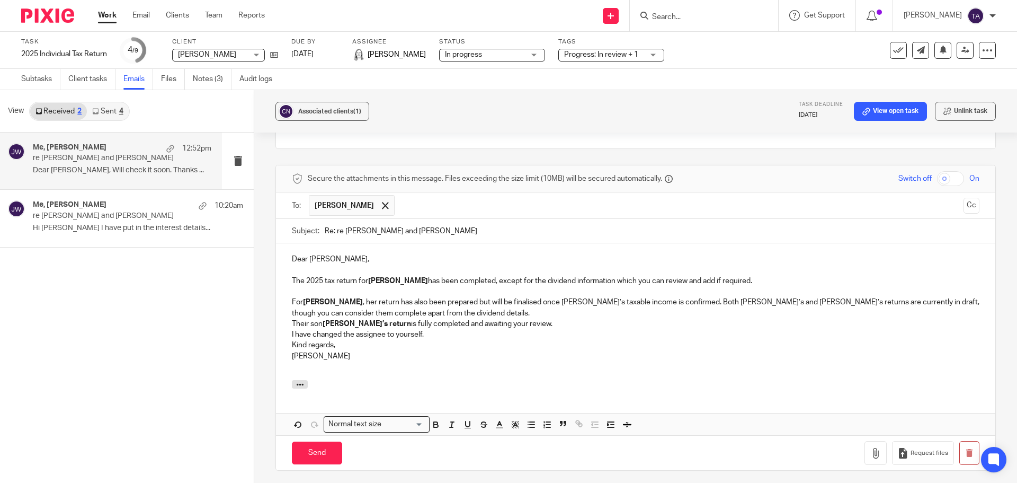
click at [289, 310] on div "Dear Eleanor, The 2025 tax return for Nick Cogin has been completed, except for…" at bounding box center [635, 311] width 719 height 137
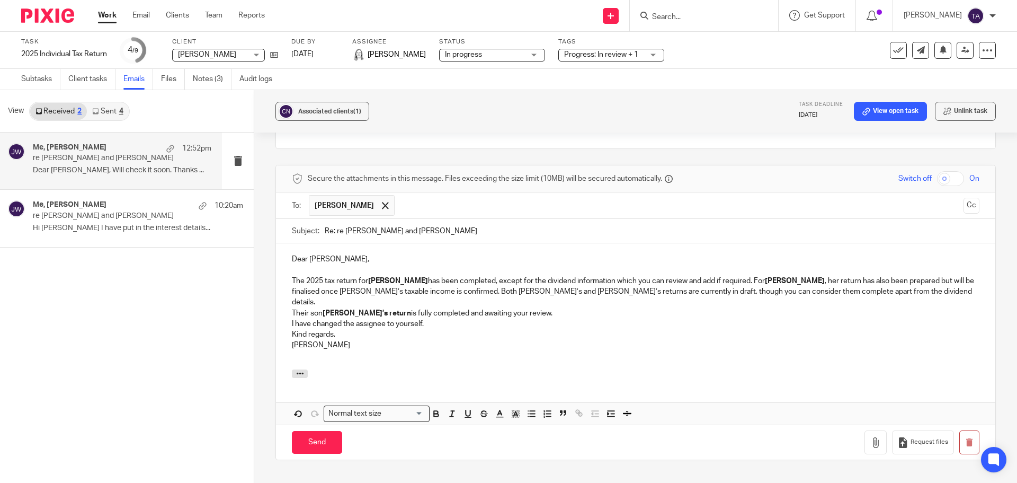
click at [289, 312] on div "Dear Eleanor, The 2025 tax return for Nick Cogin has been completed, except for…" at bounding box center [635, 306] width 719 height 126
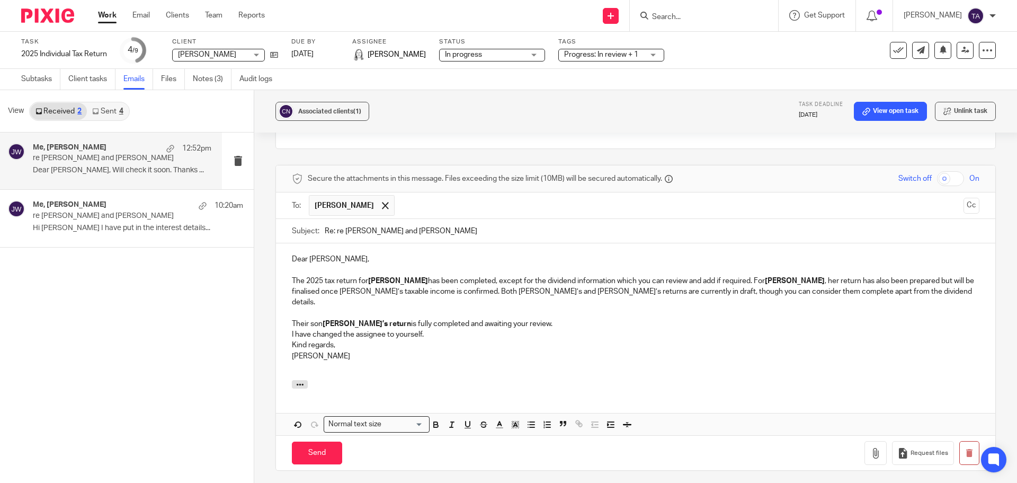
click at [287, 333] on div "Dear Eleanor, The 2025 tax return for Nick Cogin has been completed, except for…" at bounding box center [635, 311] width 719 height 137
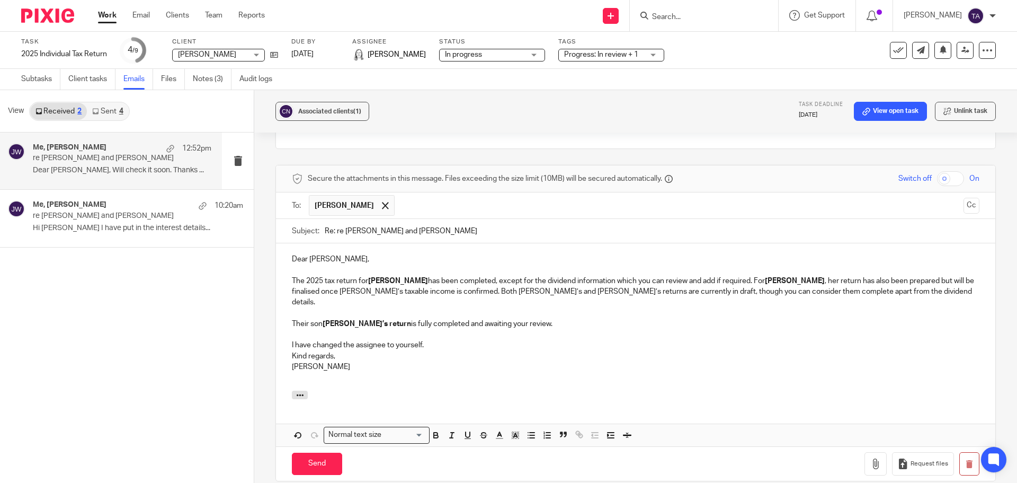
click at [288, 353] on div "Dear Eleanor, The 2025 tax return for Nick Cogin has been completed, except for…" at bounding box center [635, 316] width 719 height 147
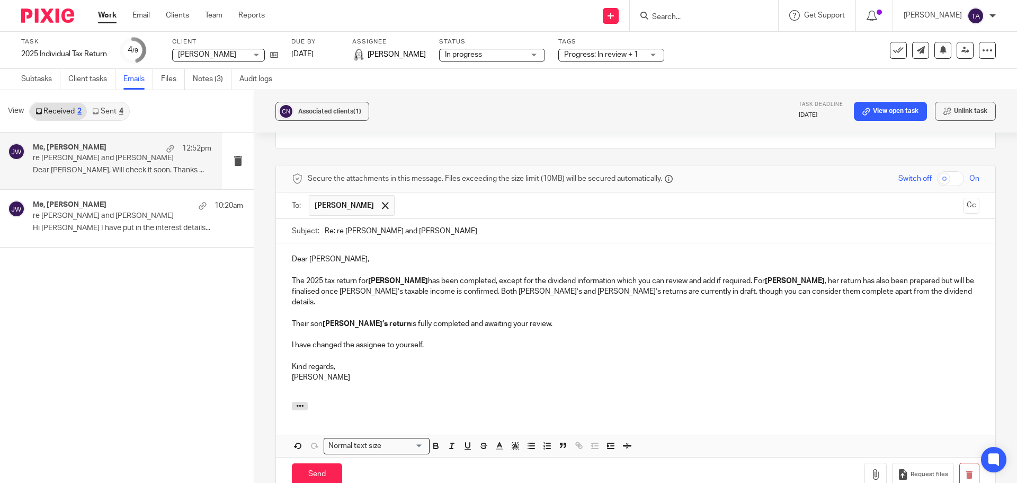
click at [346, 377] on p "Kind regards, Tarek Ahmed" at bounding box center [636, 372] width 688 height 22
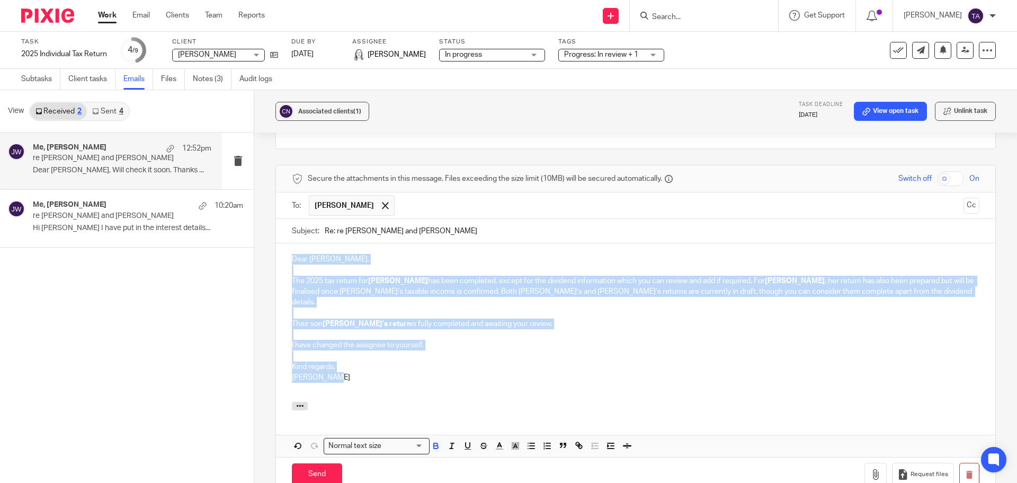
drag, startPoint x: 346, startPoint y: 379, endPoint x: 284, endPoint y: 273, distance: 122.9
click at [284, 273] on div "Dear Eleanor, The 2025 tax return for Nick Cogin has been completed, except for…" at bounding box center [635, 322] width 719 height 158
click at [392, 362] on p "Kind regards, Tarek Ahmed" at bounding box center [636, 372] width 688 height 22
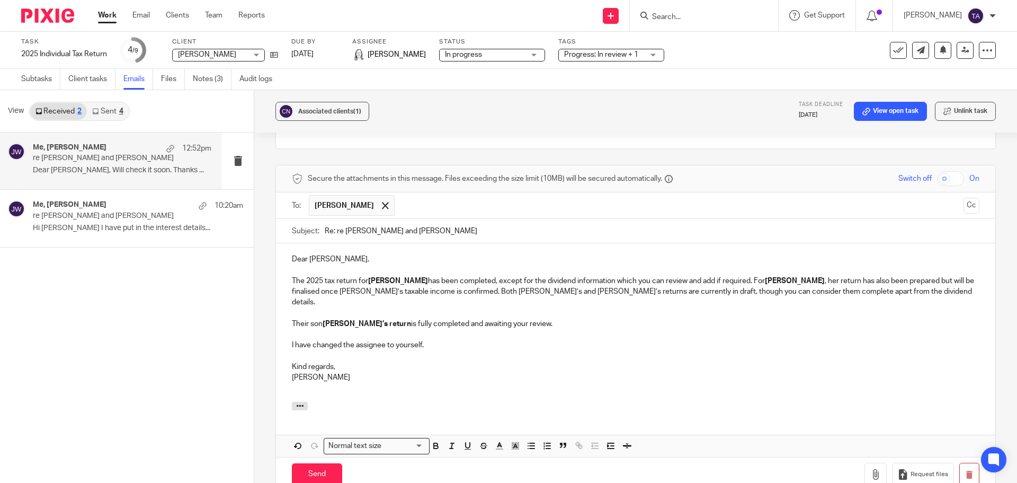
click at [421, 342] on p "I have changed the assignee to yourself." at bounding box center [636, 345] width 688 height 11
click at [289, 345] on div "Dear Eleanor, The 2025 tax return for Nick Cogin has been completed, except for…" at bounding box center [635, 322] width 719 height 158
click at [435, 379] on p "Kind regards, Tarek Ahmed" at bounding box center [636, 372] width 688 height 22
drag, startPoint x: 343, startPoint y: 242, endPoint x: 311, endPoint y: 244, distance: 31.3
click at [311, 243] on div "Subject: Re: re Nick and Jenny Cogin" at bounding box center [636, 231] width 688 height 24
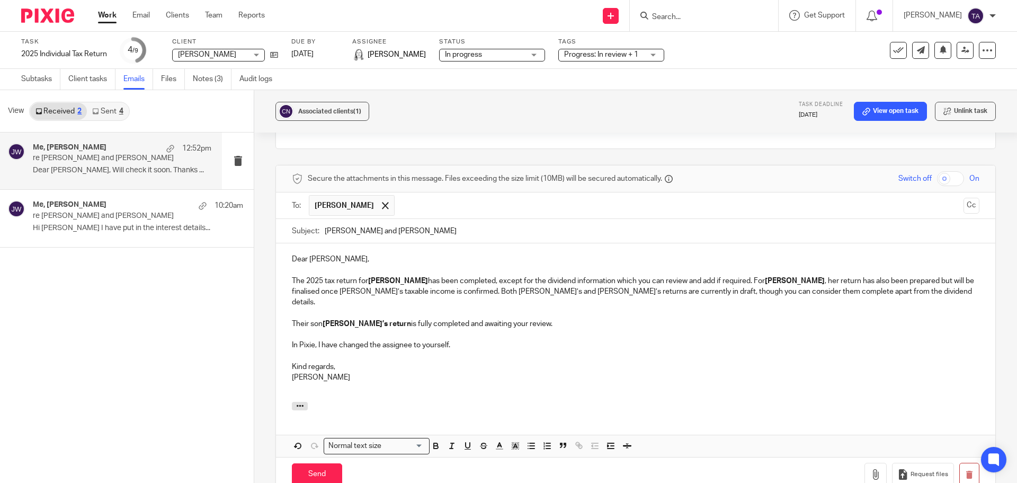
type input "Nick and Jenny Cogin"
click at [415, 264] on p "Dear [PERSON_NAME]," at bounding box center [636, 259] width 688 height 11
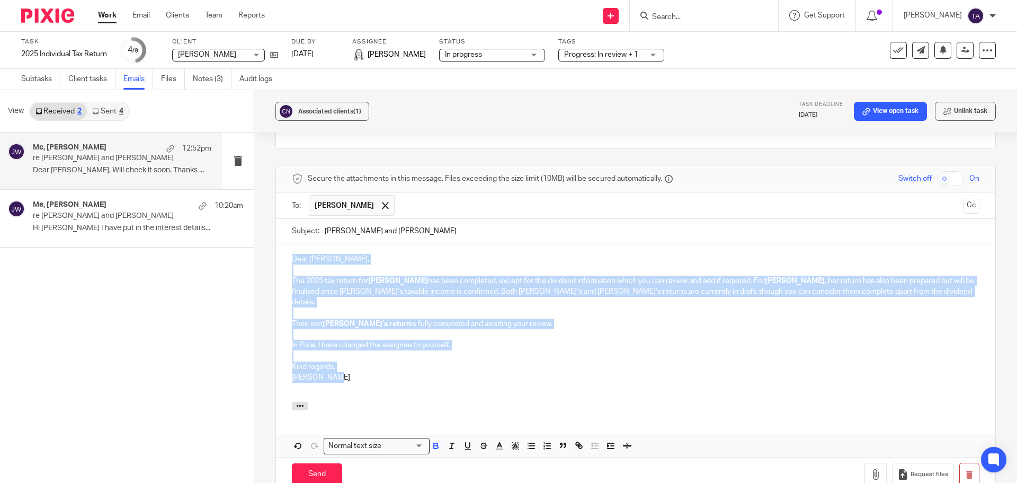
drag, startPoint x: 340, startPoint y: 377, endPoint x: 250, endPoint y: 270, distance: 140.2
click at [250, 270] on div "View Received 2 Sent 4 Me, Julie Wainwright 12:52pm re Nick and Jenny Cogin Dea…" at bounding box center [508, 286] width 1017 height 393
click at [437, 447] on icon "button" at bounding box center [436, 447] width 4 height 3
click at [504, 379] on p "Kind regards, Tarek Ahmed" at bounding box center [636, 372] width 688 height 22
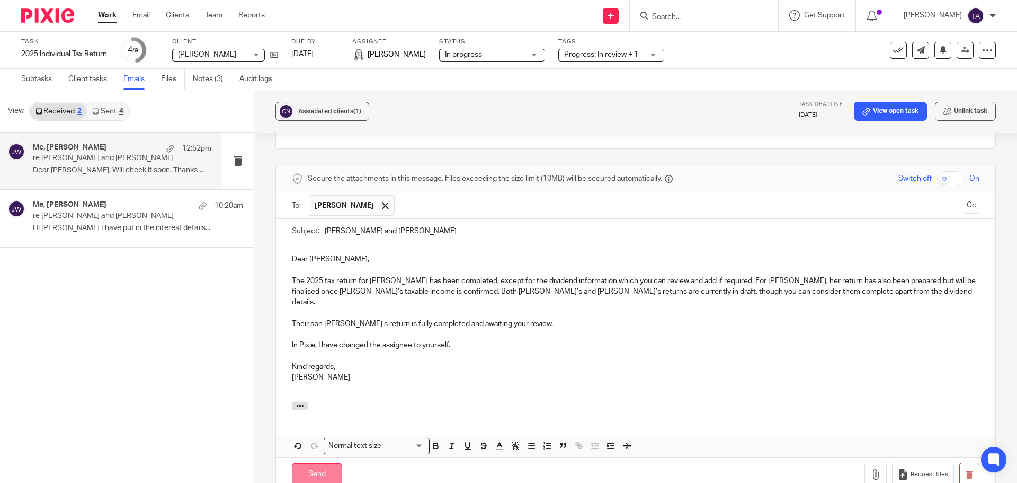
click at [312, 473] on input "Send" at bounding box center [317, 474] width 50 height 23
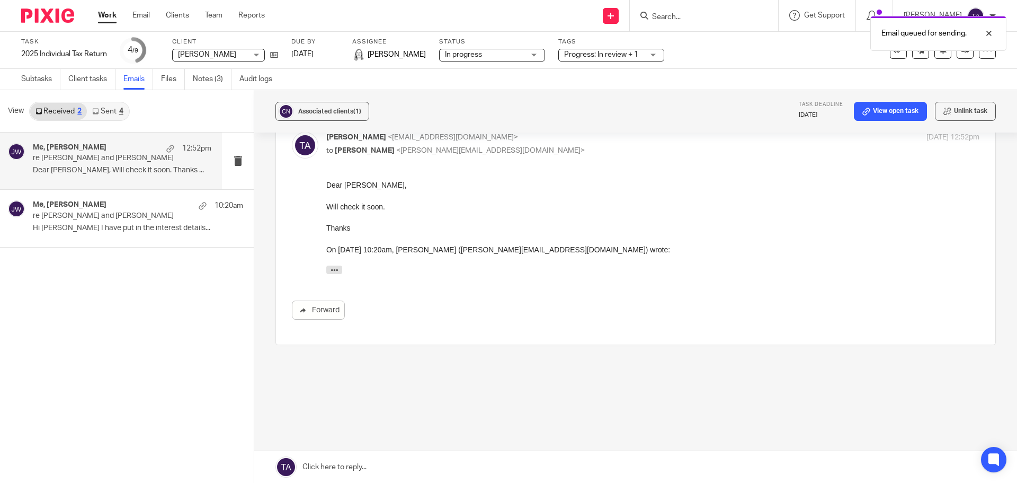
scroll to position [136, 0]
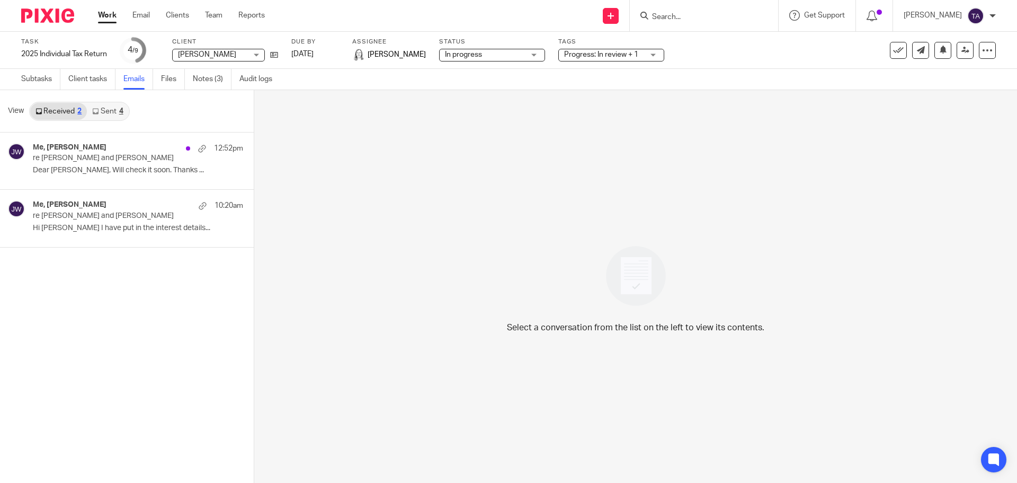
click at [676, 16] on input "Search" at bounding box center [698, 18] width 95 height 10
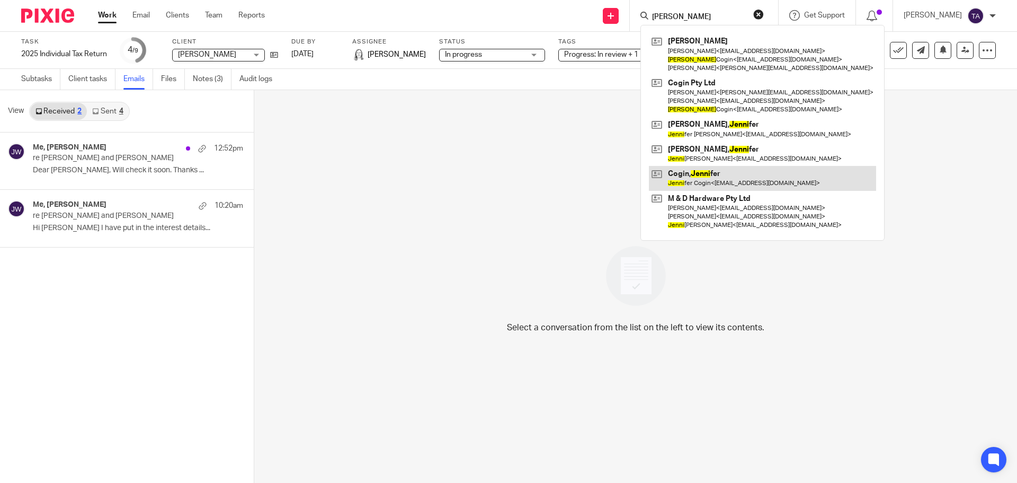
type input "jenny"
click at [729, 173] on link at bounding box center [762, 178] width 227 height 24
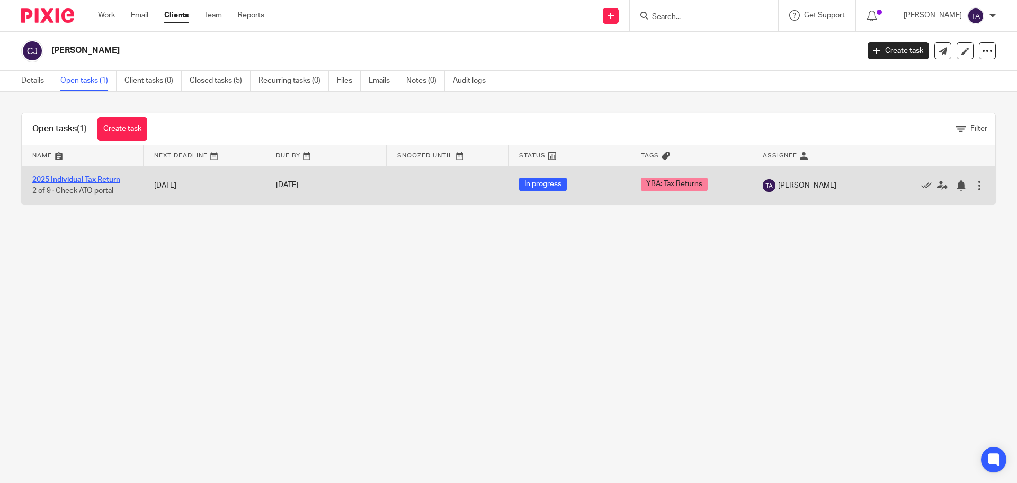
click at [65, 177] on link "2025 Individual Tax Return" at bounding box center [76, 179] width 88 height 7
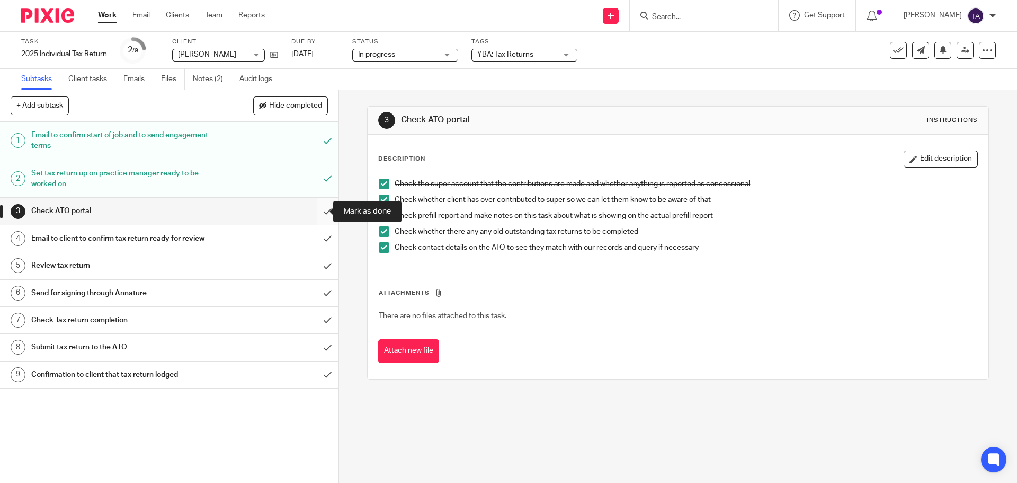
click at [319, 211] on input "submit" at bounding box center [169, 211] width 339 height 26
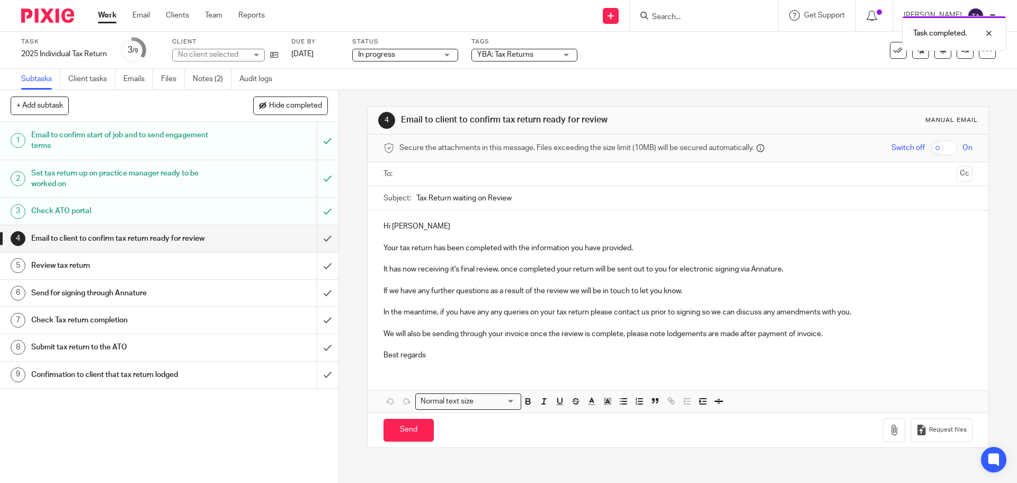
click at [443, 229] on p "Hi [PERSON_NAME]" at bounding box center [678, 226] width 589 height 11
click at [430, 246] on p "Your tax return has been completed with the information you have provided." at bounding box center [678, 248] width 589 height 11
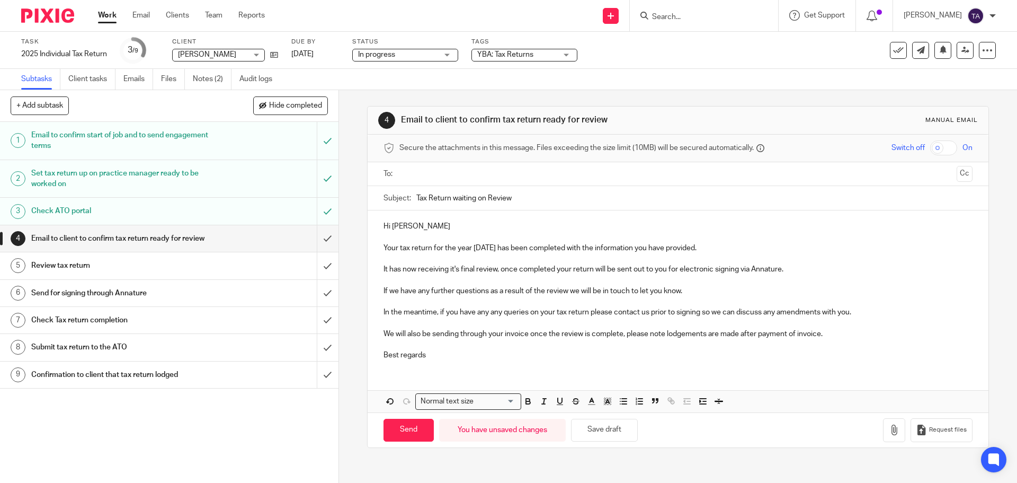
click at [434, 230] on p "Hi [PERSON_NAME]" at bounding box center [678, 226] width 589 height 11
click at [524, 253] on p "Your tax return for the year [DATE] has been completed with the information you…" at bounding box center [678, 248] width 589 height 11
click at [426, 176] on input "text" at bounding box center [677, 174] width 549 height 12
click at [406, 428] on input "Send" at bounding box center [409, 432] width 50 height 23
type input "Sent"
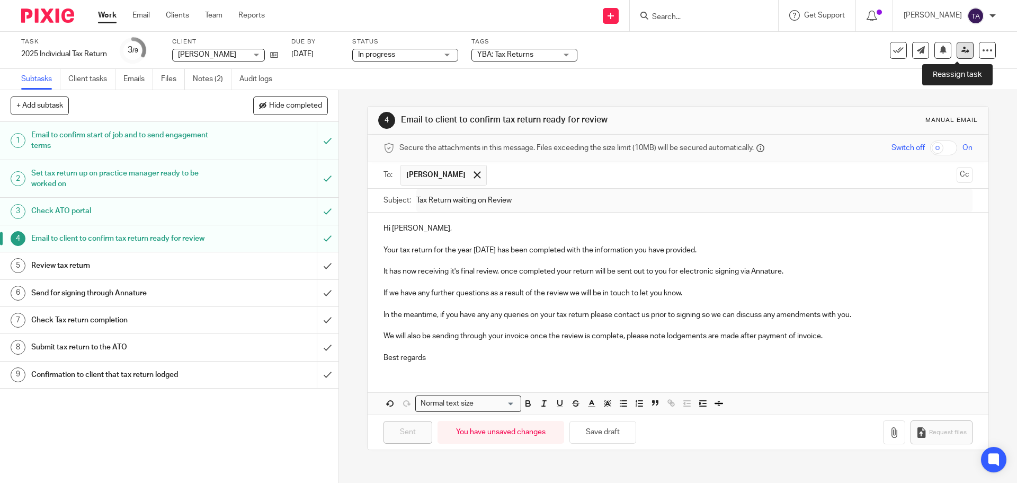
click at [957, 54] on link at bounding box center [965, 50] width 17 height 17
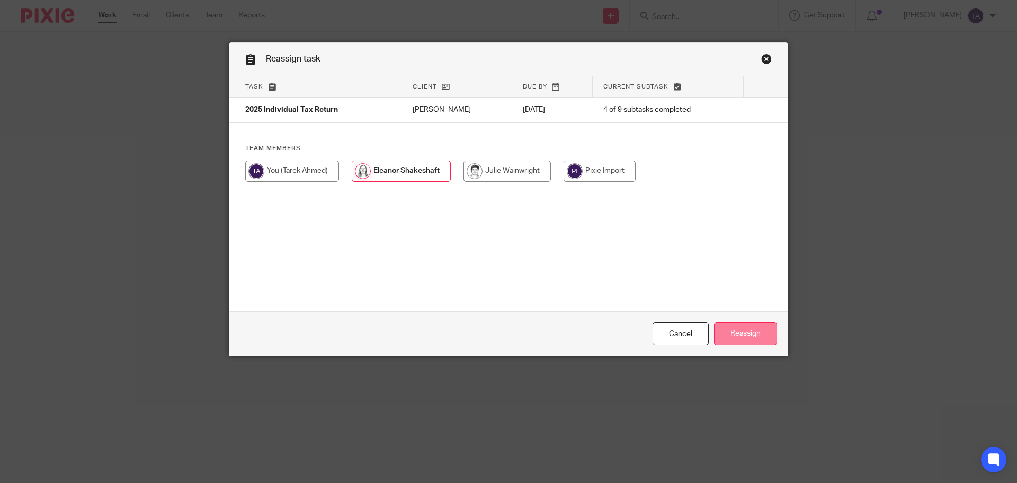
click at [735, 328] on input "Reassign" at bounding box center [745, 333] width 63 height 23
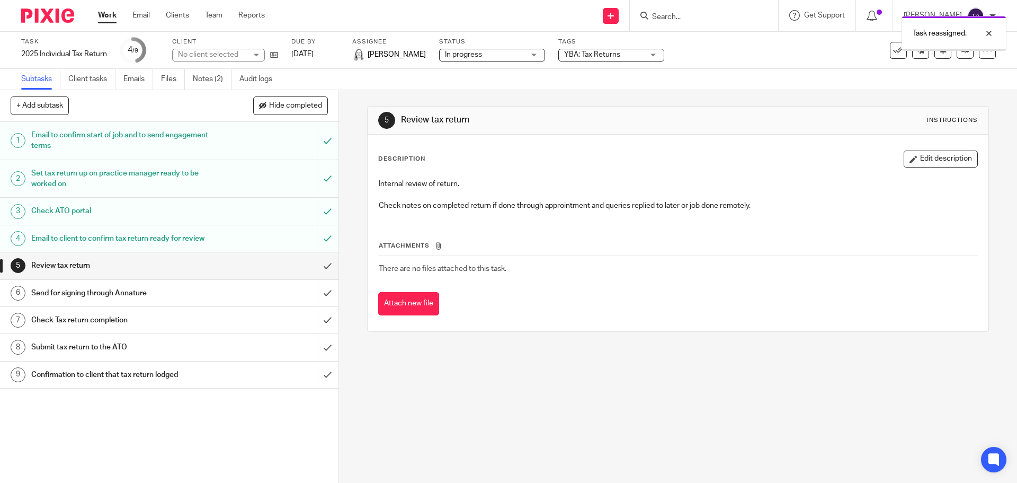
click at [610, 57] on span "YBA: Tax Returns" at bounding box center [592, 54] width 56 height 7
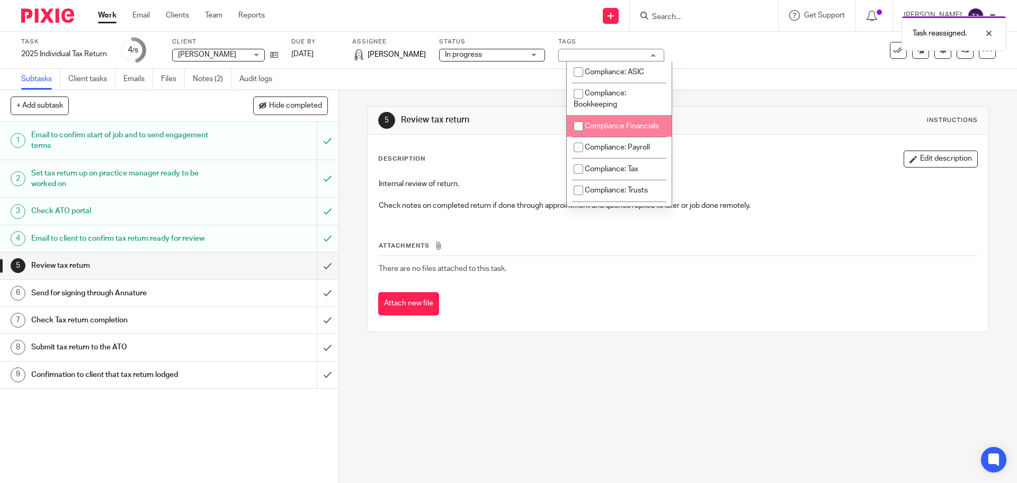
scroll to position [145, 0]
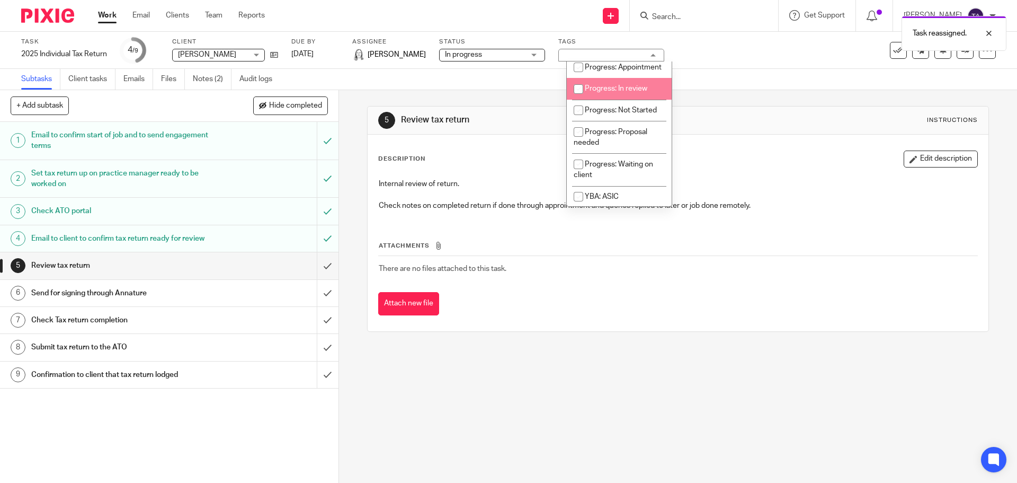
click at [600, 100] on li "Progress: In review" at bounding box center [619, 89] width 105 height 22
checkbox input "true"
click at [750, 78] on div "Subtasks Client tasks Emails Files Notes (2) Audit logs" at bounding box center [508, 79] width 1017 height 21
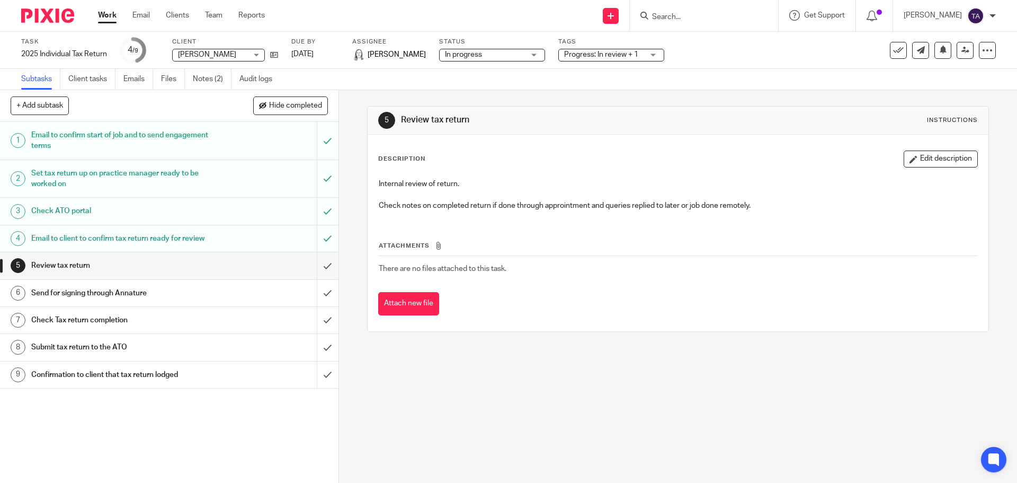
click at [684, 17] on input "Search" at bounding box center [698, 18] width 95 height 10
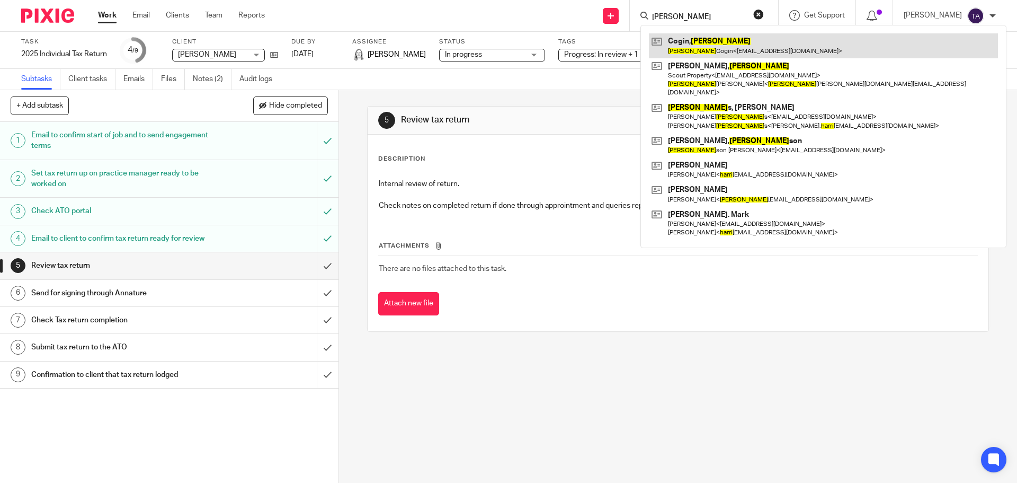
type input "[PERSON_NAME]"
click at [736, 48] on link at bounding box center [823, 45] width 349 height 24
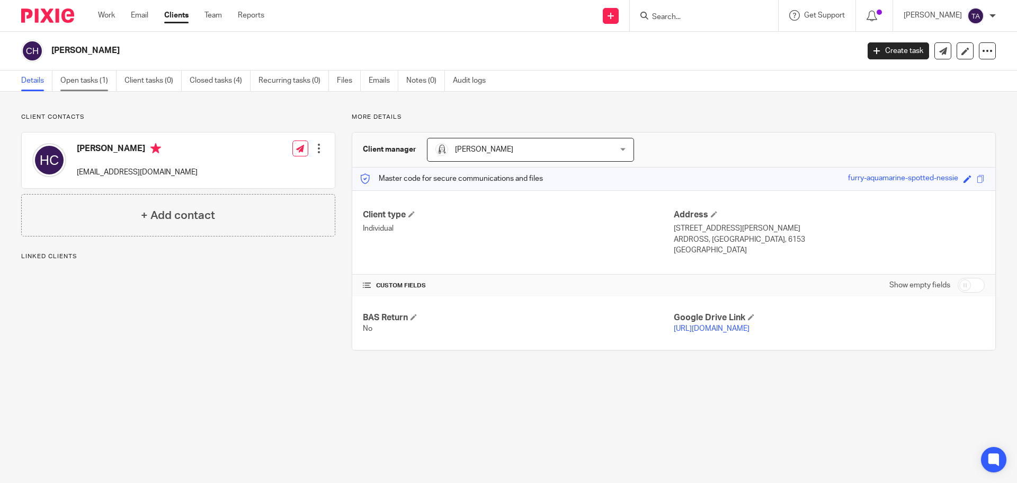
click at [95, 84] on link "Open tasks (1)" at bounding box center [88, 80] width 56 height 21
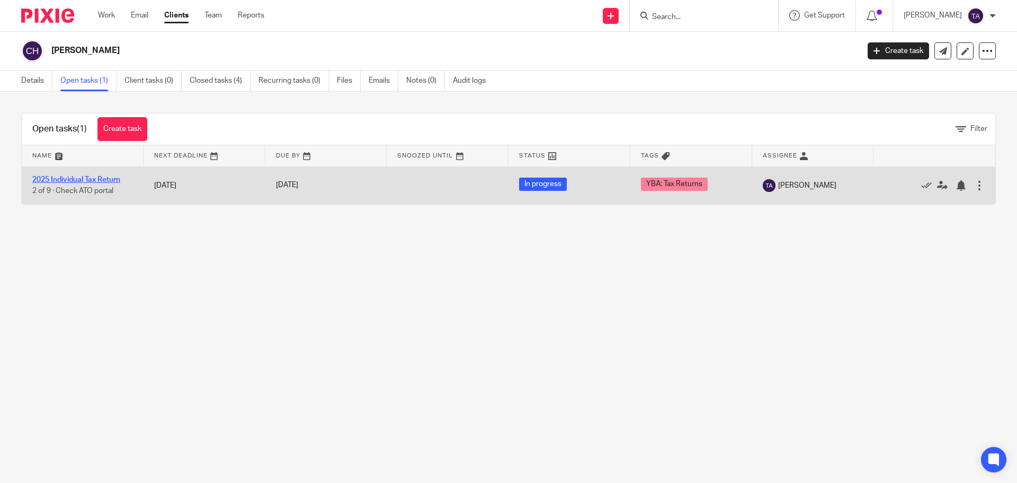
click at [95, 177] on link "2025 Individual Tax Return" at bounding box center [76, 179] width 88 height 7
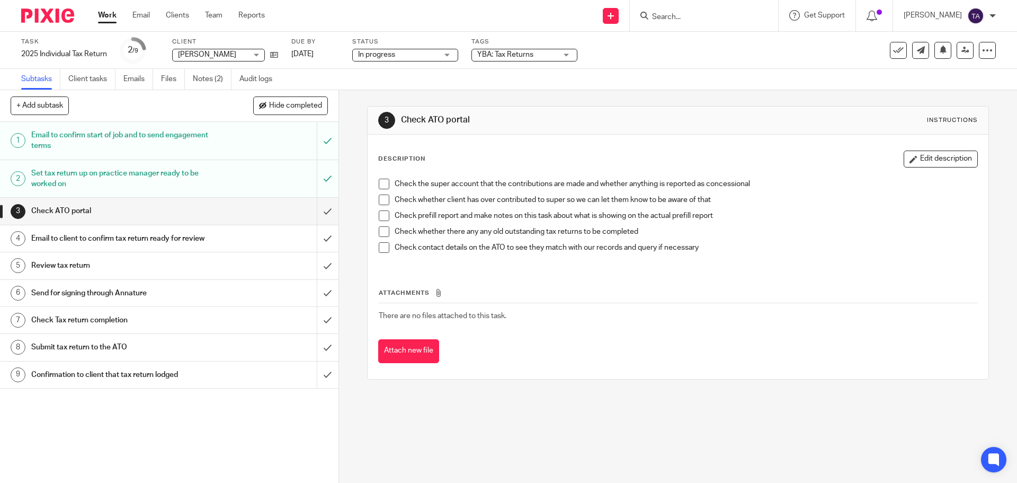
click at [383, 185] on span at bounding box center [384, 184] width 11 height 11
click at [382, 201] on span at bounding box center [384, 199] width 11 height 11
click at [380, 215] on span at bounding box center [384, 215] width 11 height 11
click at [381, 228] on span at bounding box center [384, 231] width 11 height 11
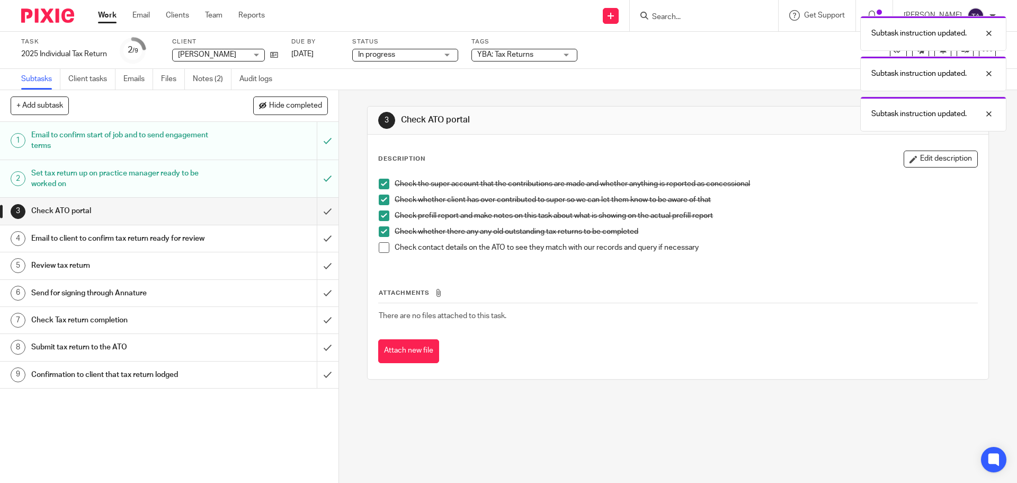
click at [380, 244] on span at bounding box center [384, 247] width 11 height 11
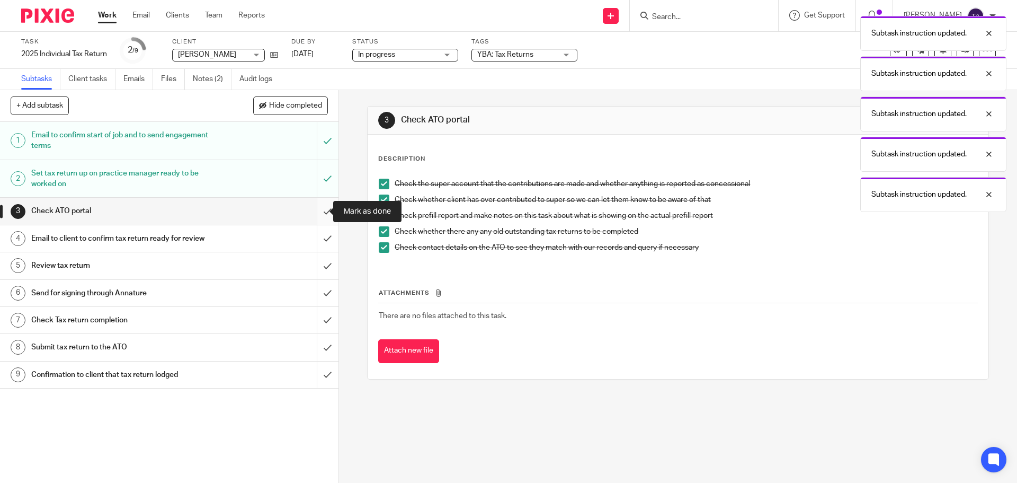
click at [317, 212] on input "submit" at bounding box center [169, 211] width 339 height 26
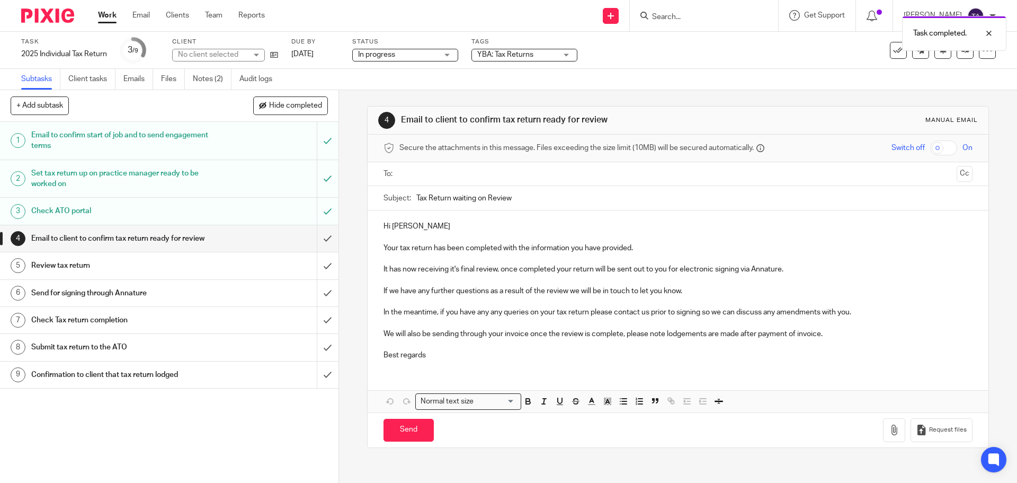
click at [191, 242] on h1 "Email to client to confirm tax return ready for review" at bounding box center [122, 238] width 183 height 16
click at [429, 177] on input "text" at bounding box center [677, 174] width 549 height 12
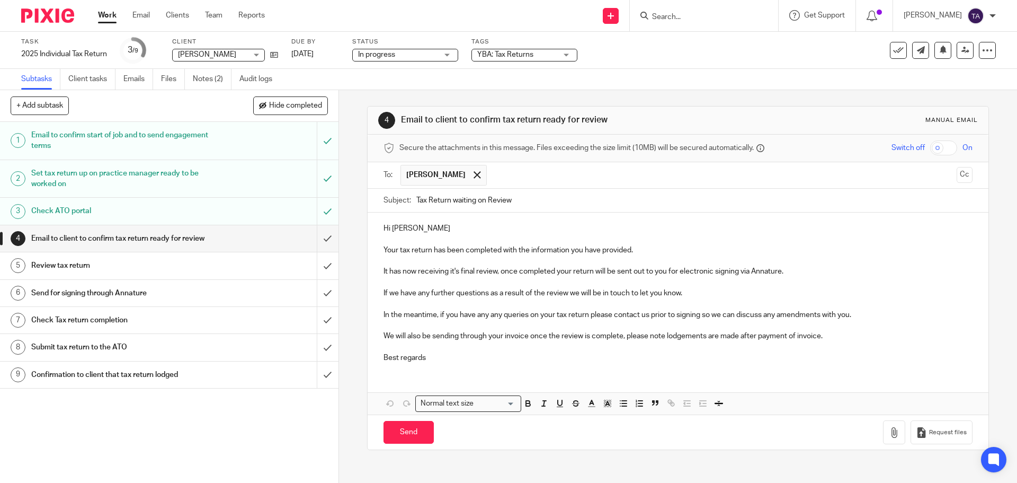
click at [432, 250] on p "Your tax return has been completed with the information you have provided." at bounding box center [678, 250] width 589 height 11
click at [540, 283] on p at bounding box center [678, 282] width 589 height 11
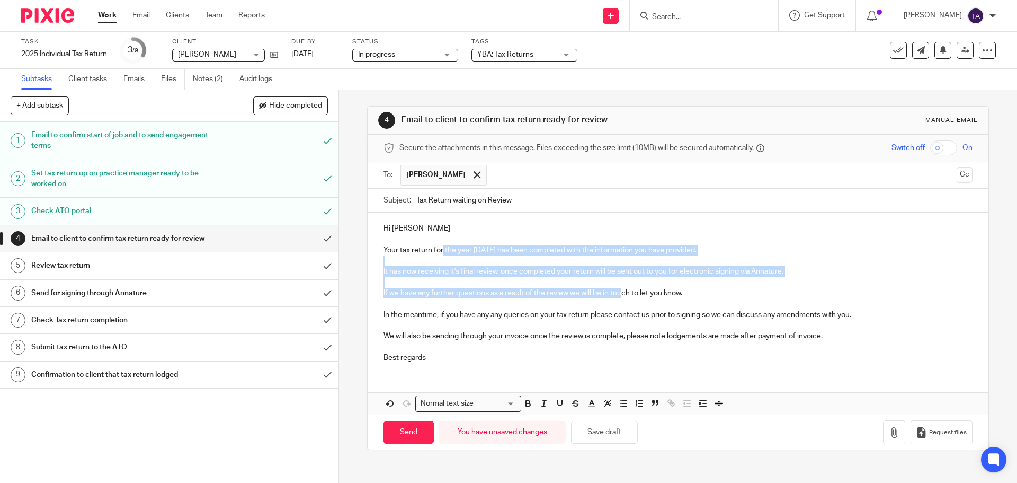
drag, startPoint x: 440, startPoint y: 250, endPoint x: 620, endPoint y: 293, distance: 185.8
click at [620, 293] on div "Hi Harry Your tax return for the year 2025 has been completed with the informat…" at bounding box center [678, 291] width 620 height 158
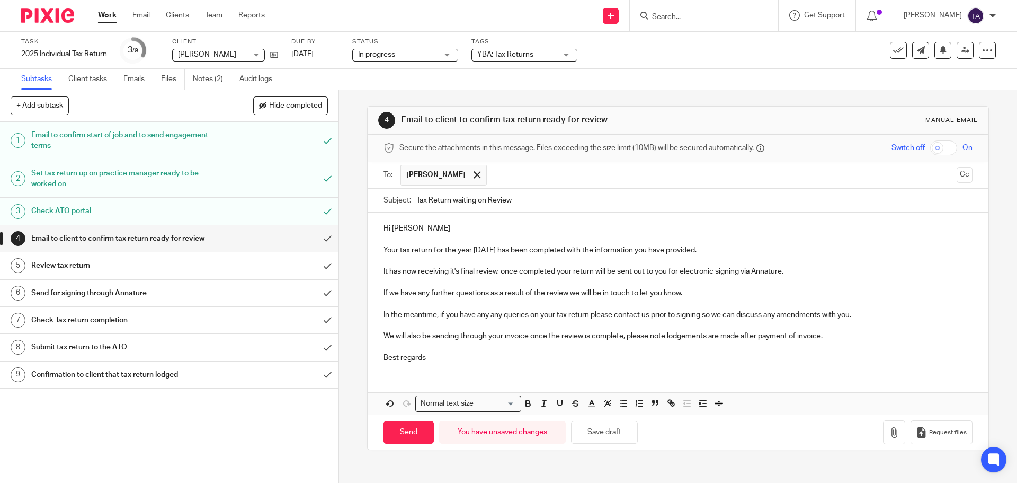
click at [600, 334] on p "We will also be sending through your invoice once the review is complete, pleas…" at bounding box center [678, 336] width 589 height 11
click at [403, 427] on input "Send" at bounding box center [409, 432] width 50 height 23
click at [625, 332] on p "We will also be sending through your invoice once the review is complete, pleas…" at bounding box center [678, 336] width 589 height 11
type input "Sent"
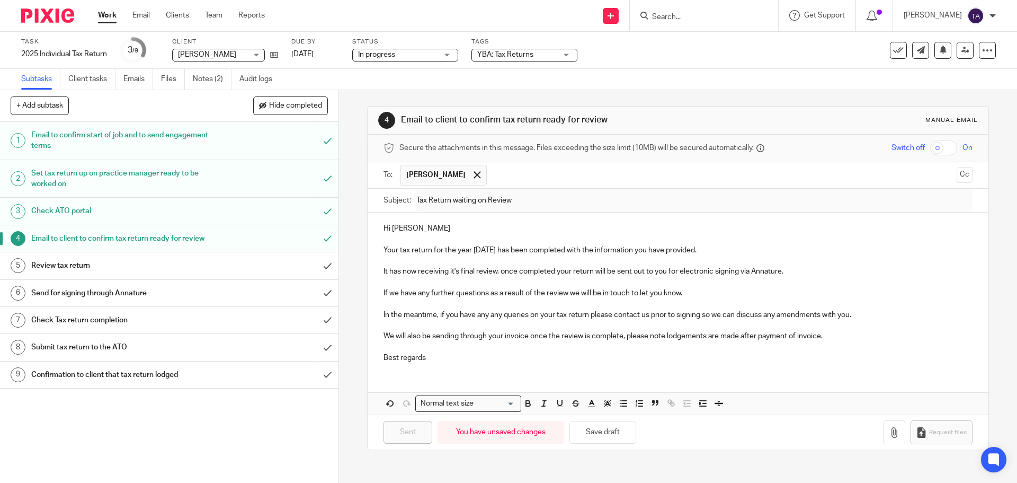
click at [557, 54] on span "YBA: Tax Returns" at bounding box center [516, 54] width 79 height 11
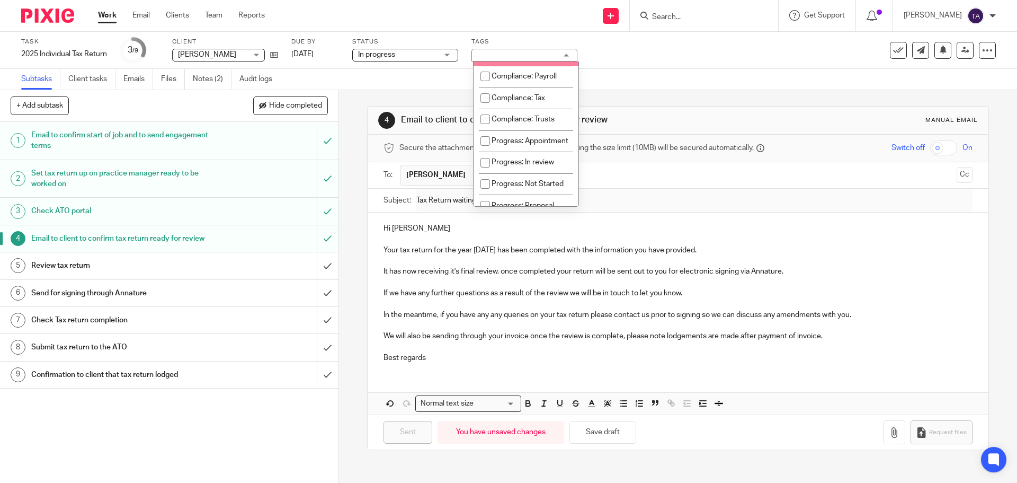
scroll to position [159, 0]
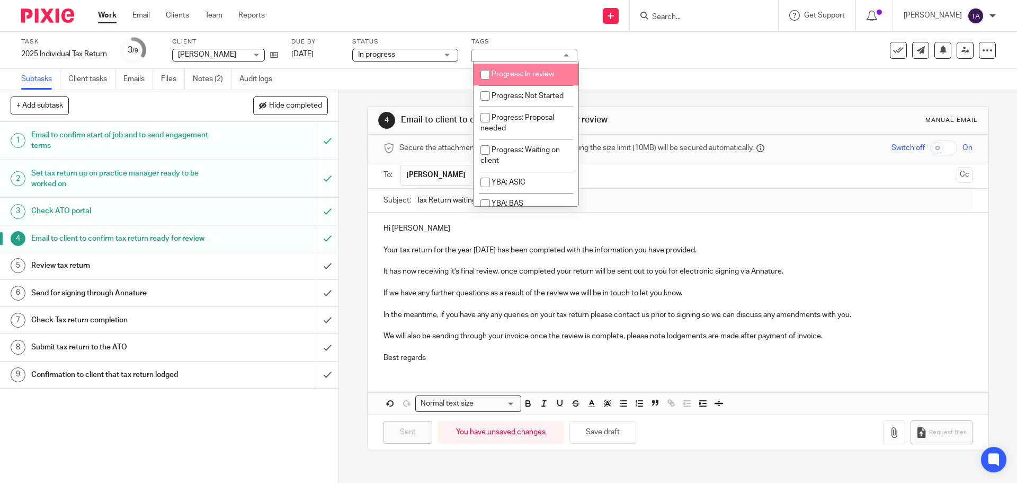
click at [502, 78] on span "Progress: In review" at bounding box center [523, 73] width 63 height 7
checkbox input "true"
click at [687, 57] on div "Task 2025 Individual Tax Return Save 2025 Individual Tax Return 3 /9 Client Cog…" at bounding box center [427, 50] width 812 height 25
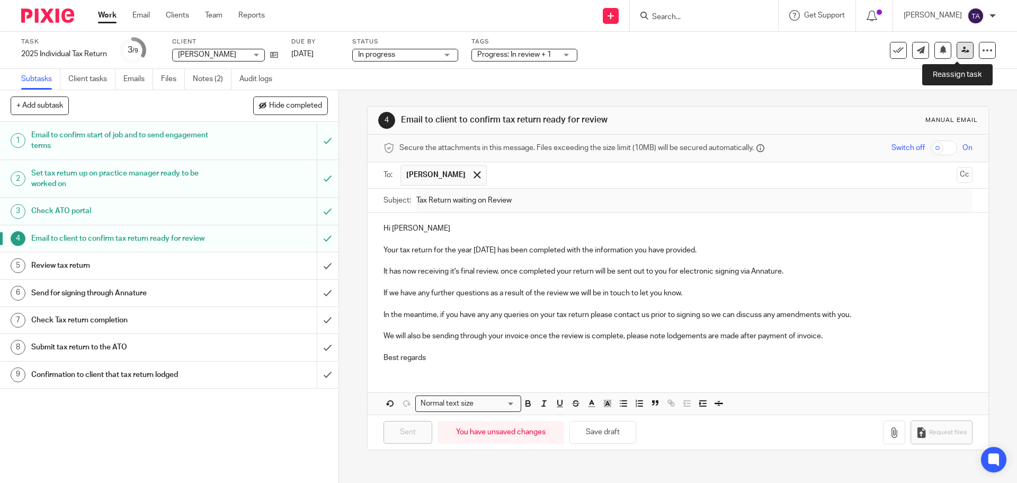
click at [962, 50] on icon at bounding box center [966, 50] width 8 height 8
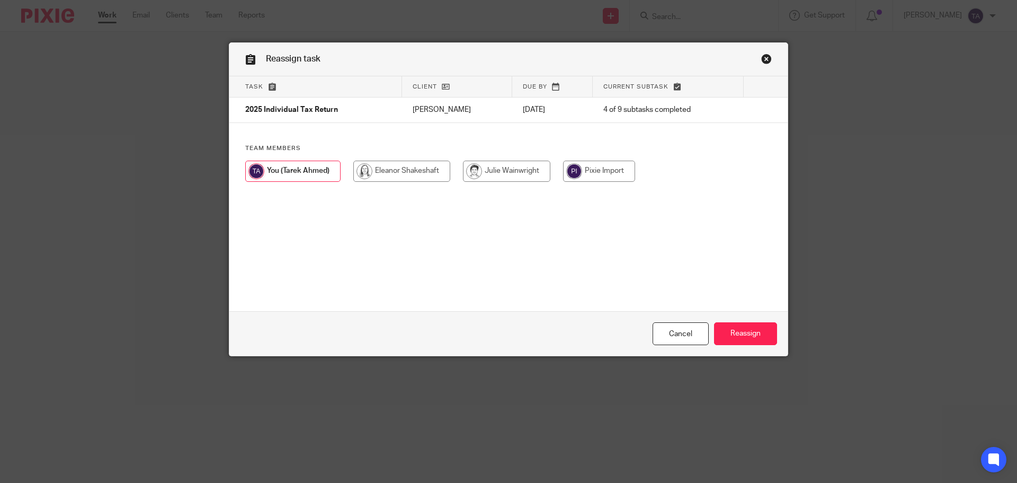
click at [395, 166] on input "radio" at bounding box center [401, 171] width 97 height 21
radio input "true"
click at [746, 334] on input "Reassign" at bounding box center [745, 333] width 63 height 23
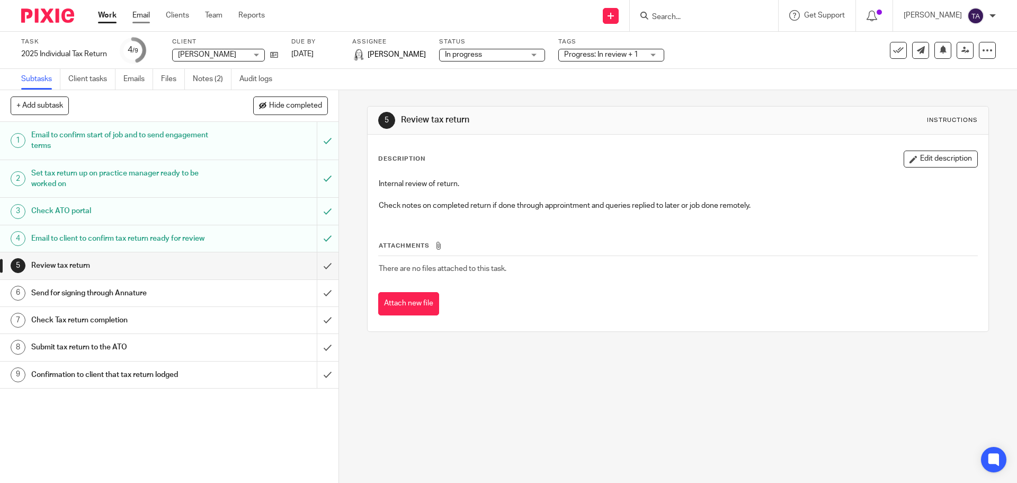
click at [141, 15] on link "Email" at bounding box center [140, 15] width 17 height 11
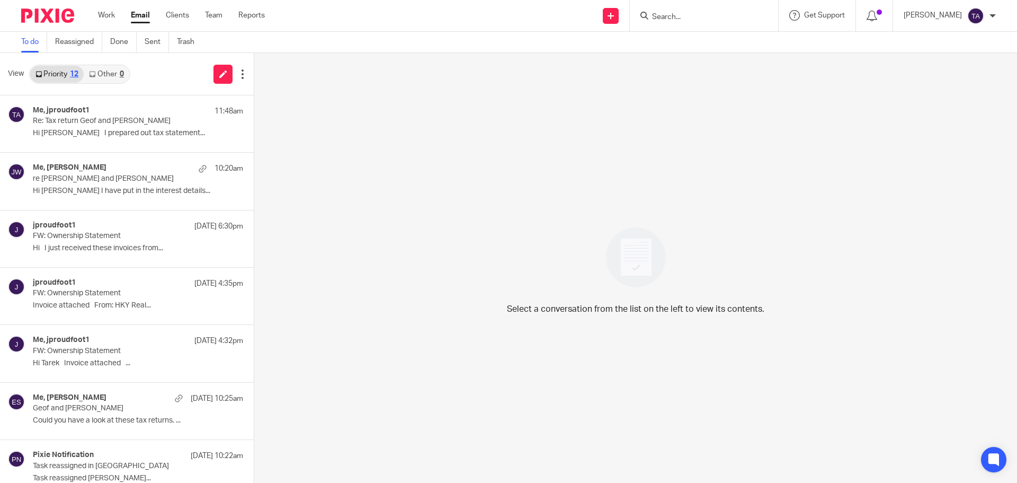
click at [120, 75] on div "0" at bounding box center [122, 73] width 4 height 7
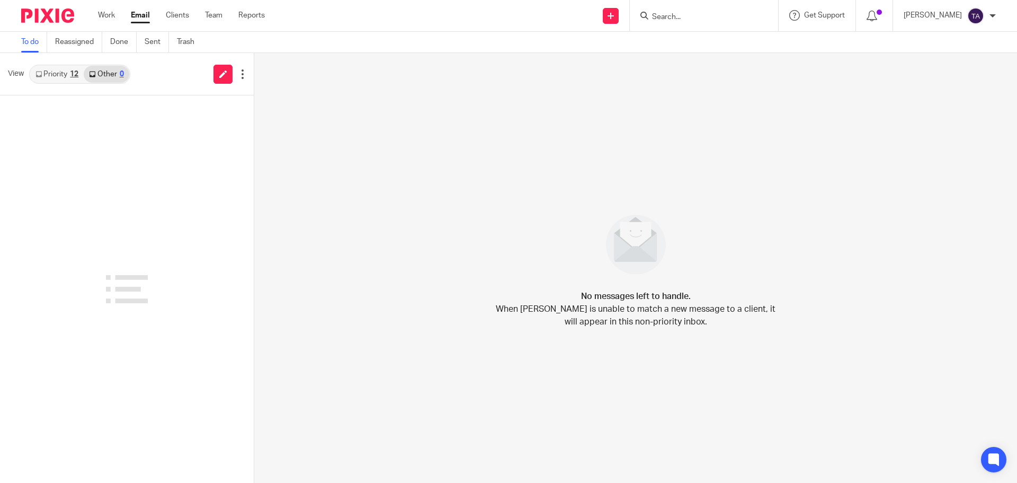
click at [72, 72] on div "12" at bounding box center [74, 73] width 8 height 7
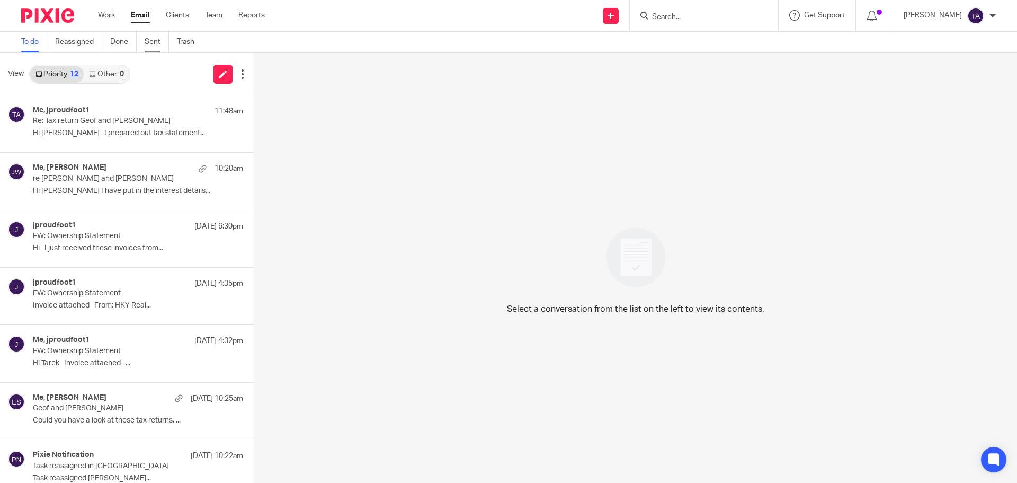
click at [155, 40] on link "Sent" at bounding box center [157, 42] width 24 height 21
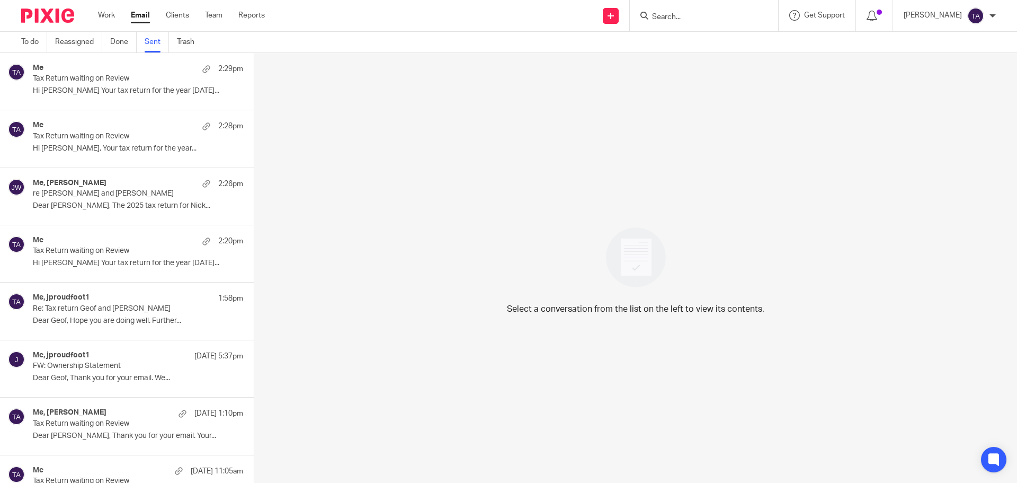
click at [138, 204] on p "Dear [PERSON_NAME], The 2025 tax return for Nick..." at bounding box center [138, 205] width 210 height 9
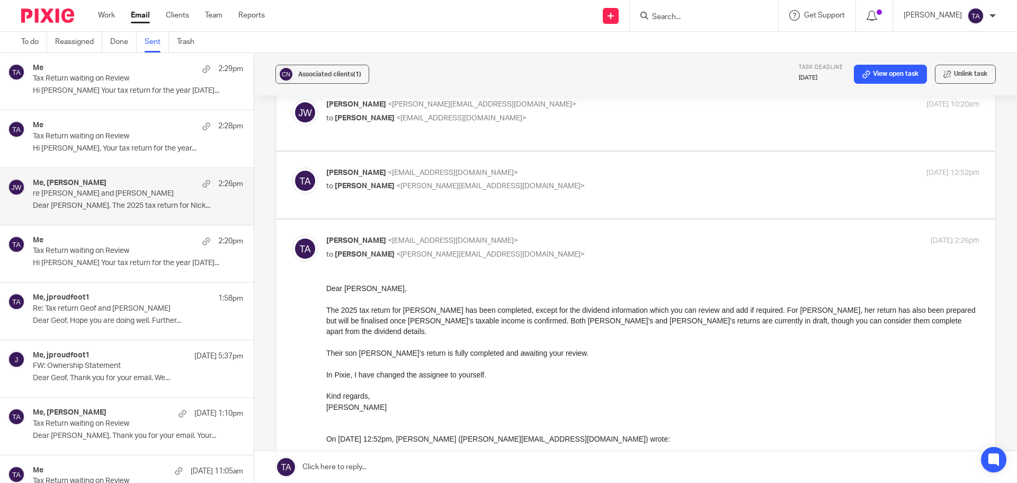
scroll to position [106, 0]
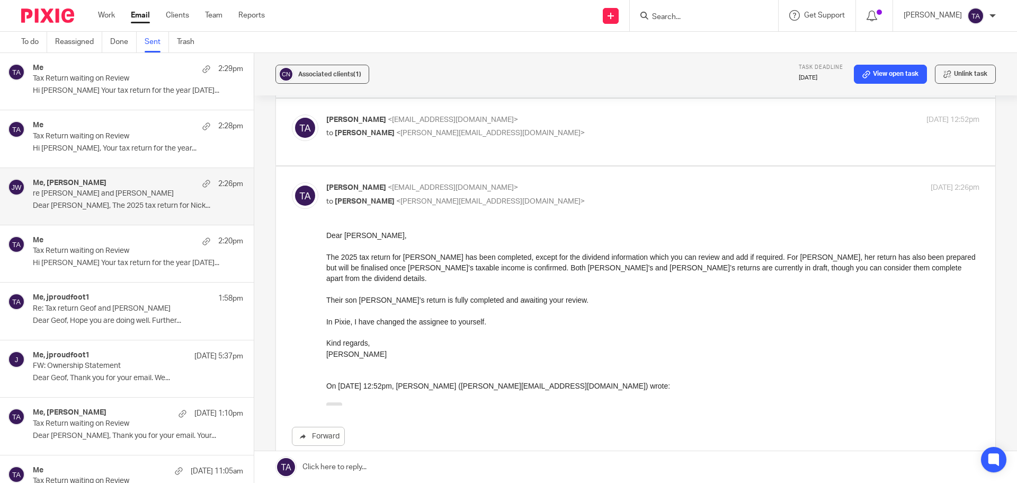
click at [320, 300] on div "Forward" at bounding box center [636, 338] width 688 height 216
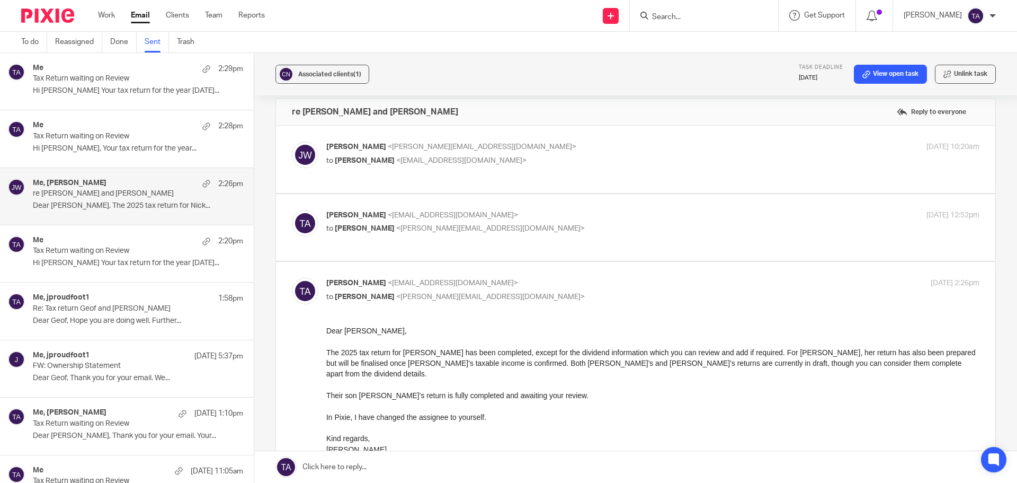
scroll to position [0, 0]
